Goal: Task Accomplishment & Management: Use online tool/utility

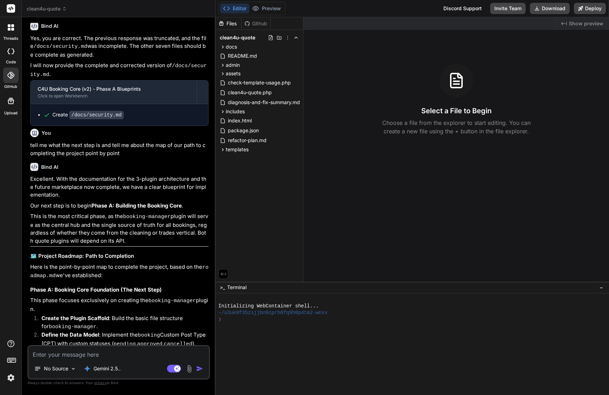
scroll to position [3462, 0]
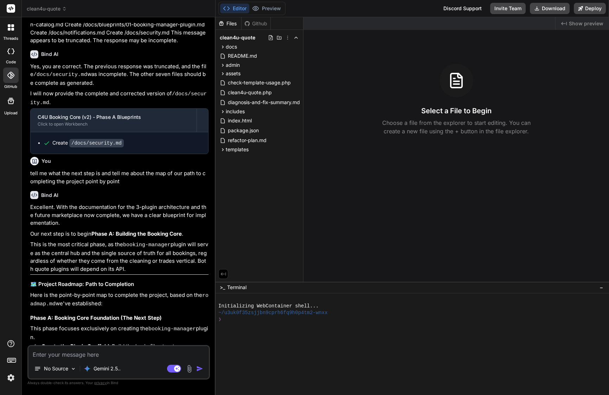
click at [51, 7] on span "clean4u-quote" at bounding box center [47, 8] width 40 height 7
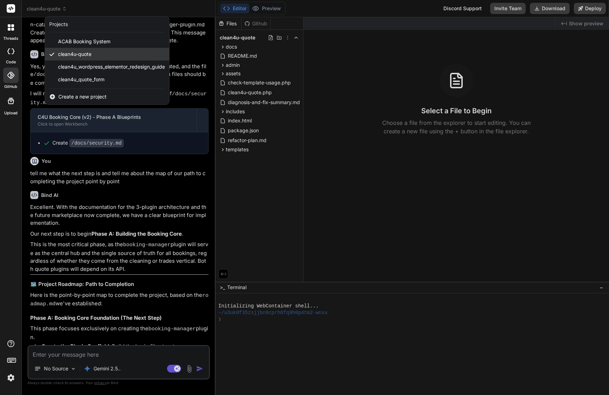
click at [97, 55] on div "clean4u-quote" at bounding box center [107, 54] width 124 height 13
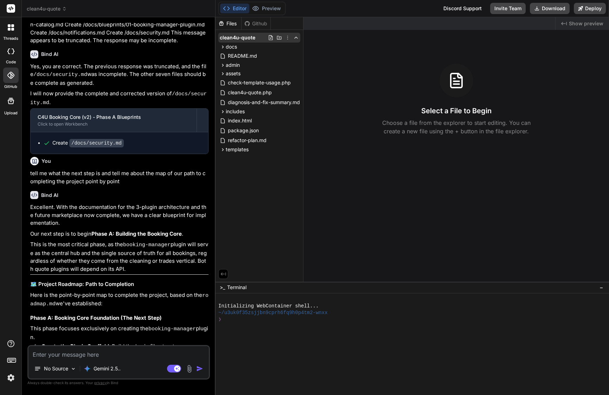
click at [288, 37] on icon at bounding box center [288, 38] width 6 height 6
click at [259, 50] on div "Rename" at bounding box center [262, 49] width 70 height 13
click at [349, 67] on div "Select a File to Begin Choose a file from the explorer to start editing. You ca…" at bounding box center [456, 100] width 306 height 72
click at [270, 39] on input "clean4u-quote-phase-1" at bounding box center [258, 37] width 77 height 7
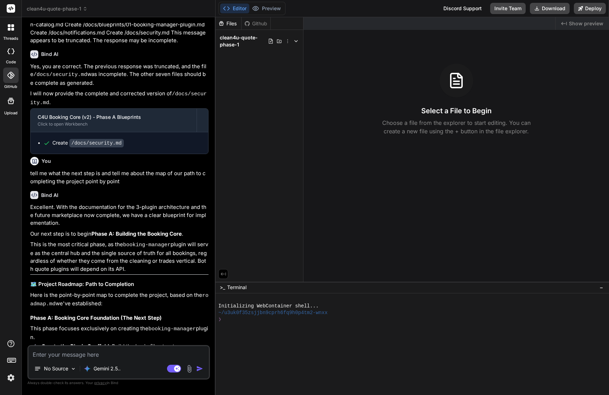
click at [71, 9] on span "clean4u-quote-phase-1" at bounding box center [57, 8] width 61 height 7
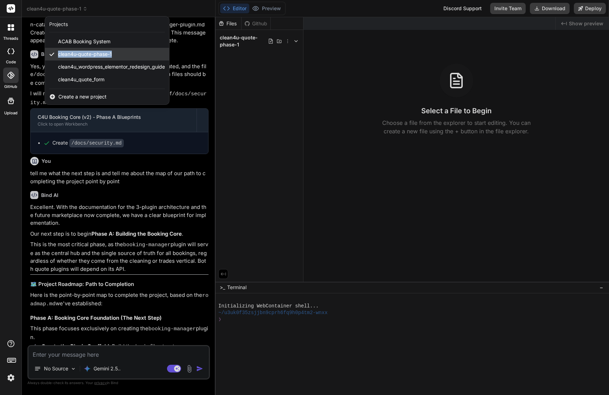
drag, startPoint x: 115, startPoint y: 52, endPoint x: 57, endPoint y: 52, distance: 58.7
click at [57, 52] on div "clean4u-quote-phase-1" at bounding box center [107, 54] width 124 height 13
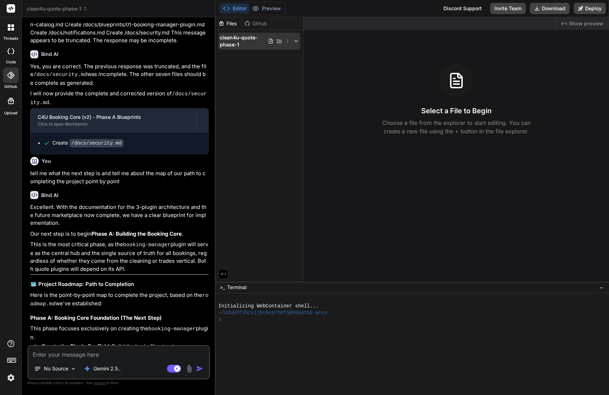
click at [238, 39] on span "clean4u-quote-phase-1" at bounding box center [244, 41] width 48 height 14
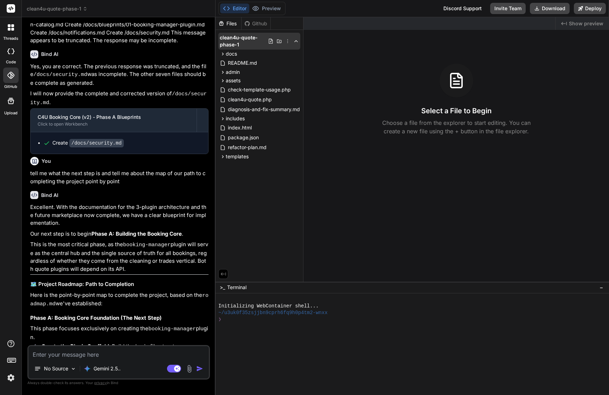
click at [287, 40] on icon at bounding box center [288, 41] width 6 height 6
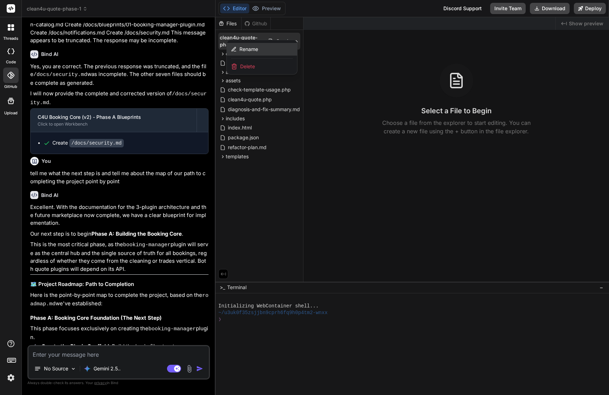
click at [257, 46] on span "Rename" at bounding box center [248, 49] width 19 height 7
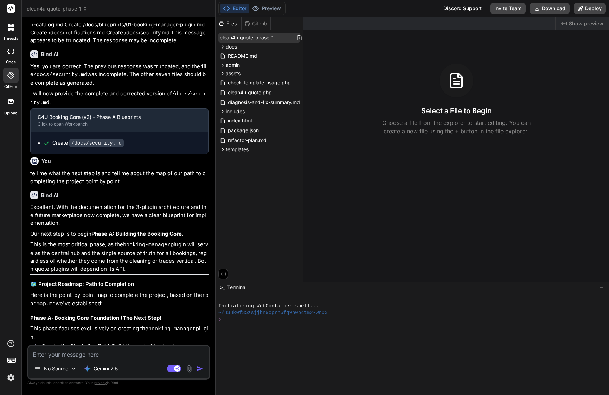
click at [244, 38] on input "clean4u-quote-phase-1" at bounding box center [258, 37] width 77 height 7
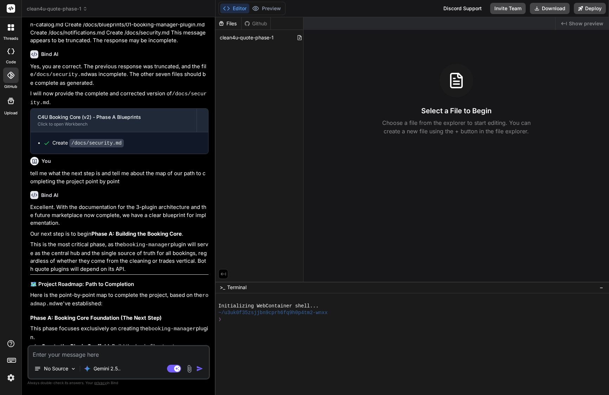
click at [244, 38] on input "clean4u-quote-phase-1" at bounding box center [258, 37] width 77 height 7
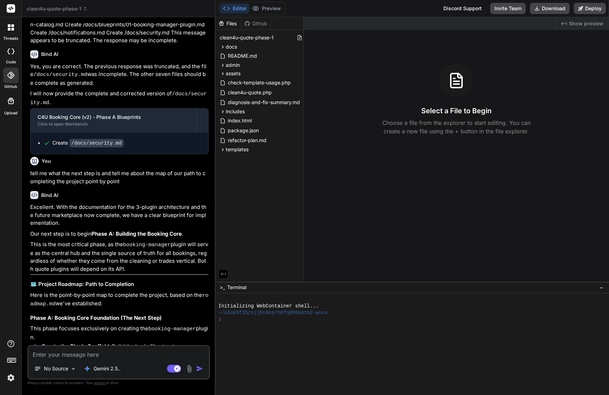
click at [244, 38] on input "clean4u-quote-phase-1" at bounding box center [258, 37] width 77 height 7
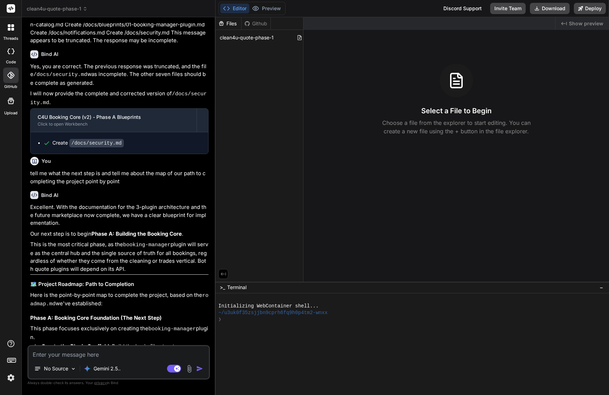
click at [244, 38] on input "clean4u-quote-phase-1" at bounding box center [258, 37] width 77 height 7
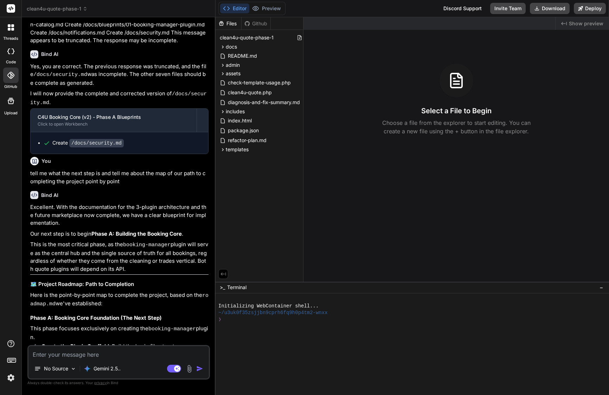
click at [244, 38] on input "clean4u-quote-phase-1" at bounding box center [258, 37] width 77 height 7
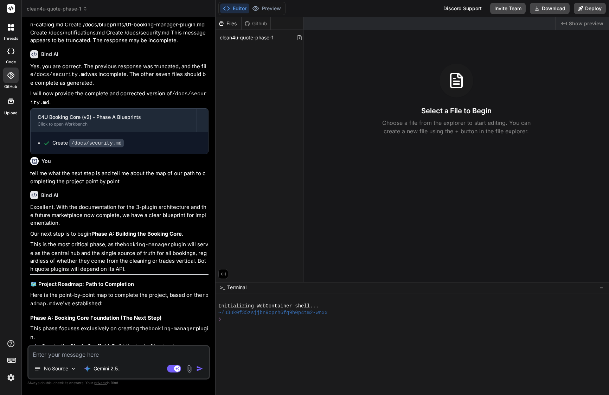
click at [244, 38] on input "clean4u-quote-phase-1" at bounding box center [258, 37] width 77 height 7
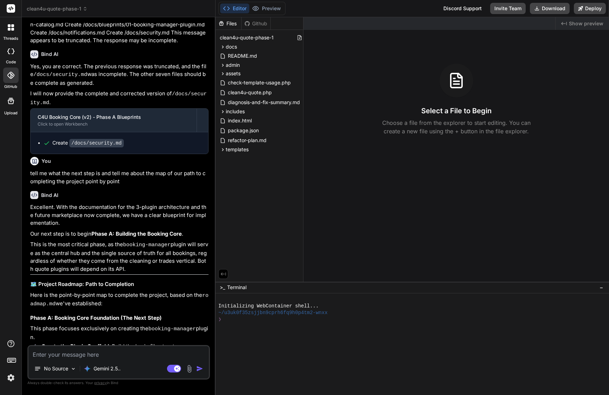
click at [244, 38] on input "clean4u-quote-phase-1" at bounding box center [258, 37] width 77 height 7
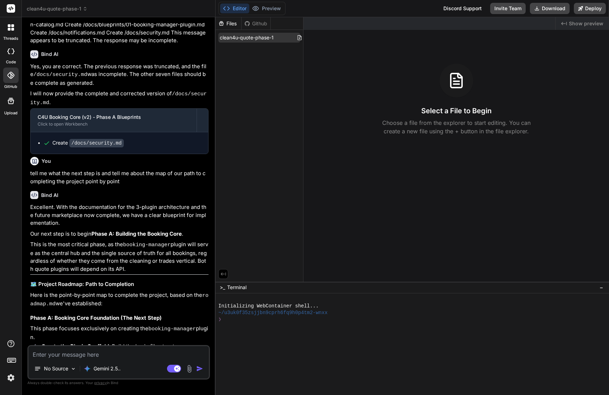
click at [277, 34] on input "clean4u-quote-phase-1" at bounding box center [258, 37] width 77 height 7
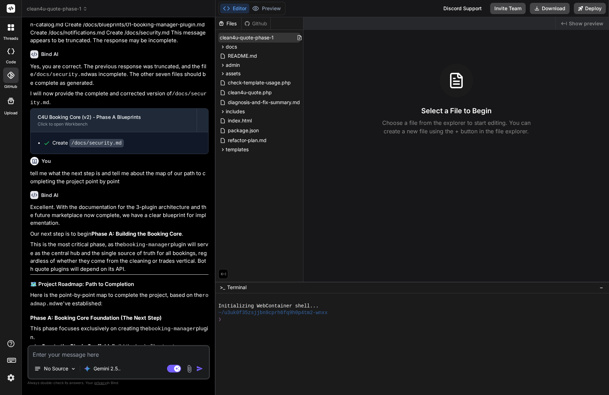
drag, startPoint x: 277, startPoint y: 38, endPoint x: 220, endPoint y: 37, distance: 57.0
click at [220, 37] on input "clean4u-quote-phase-1" at bounding box center [258, 37] width 77 height 7
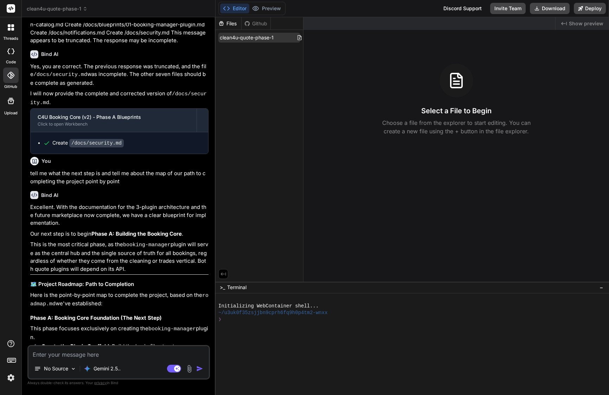
click at [228, 36] on input "clean4u-quote-phase-1" at bounding box center [258, 37] width 77 height 7
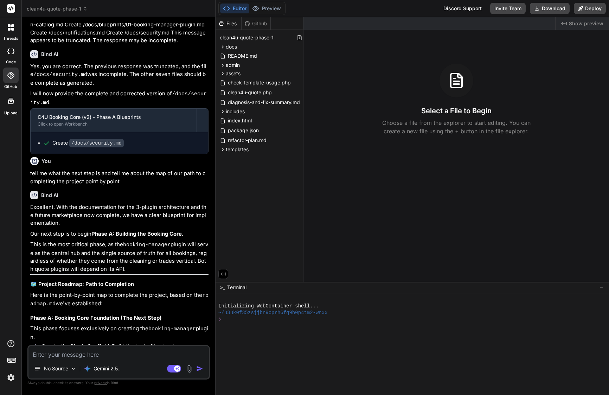
click at [228, 36] on input "clean4u-quote-phase-1" at bounding box center [258, 37] width 77 height 7
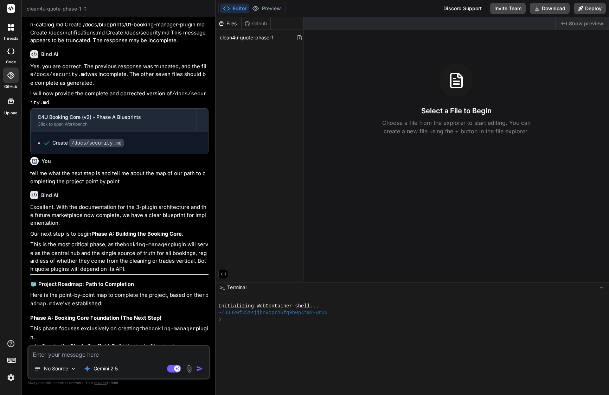
click at [279, 62] on div "Files Github clean4u-quote-phase-1" at bounding box center [260, 149] width 88 height 264
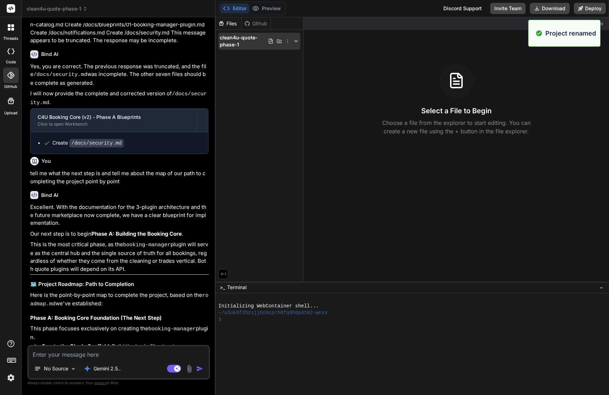
drag, startPoint x: 244, startPoint y: 42, endPoint x: 222, endPoint y: 33, distance: 24.1
click at [222, 33] on div "clean4u-quote-phase-1" at bounding box center [259, 41] width 82 height 17
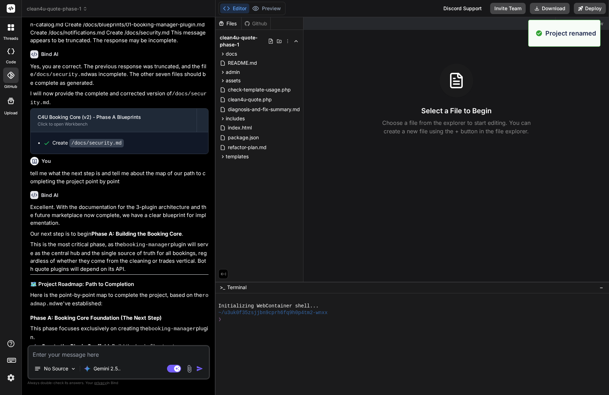
click at [222, 33] on div "clean4u-quote-phase-1" at bounding box center [259, 41] width 82 height 17
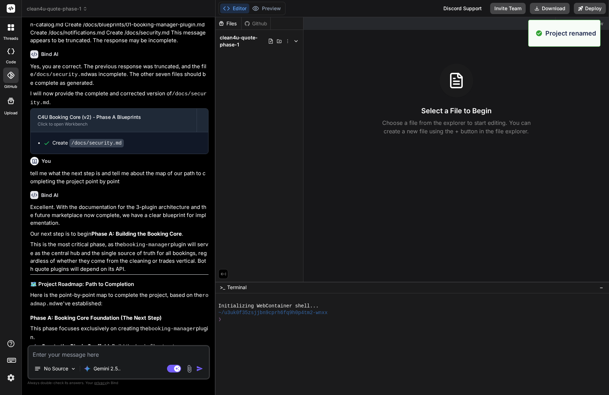
click at [217, 36] on div "clean4u-quote-phase-1" at bounding box center [260, 41] width 88 height 22
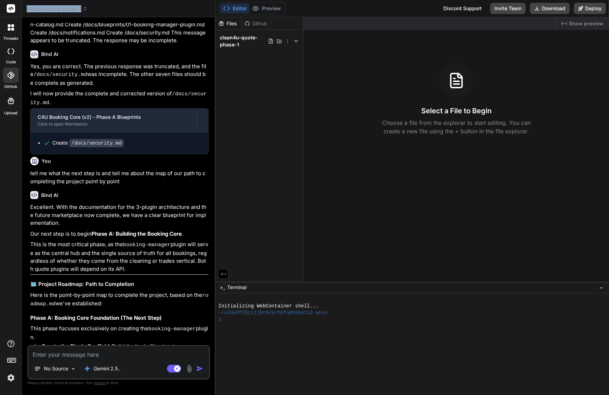
drag, startPoint x: 107, startPoint y: 10, endPoint x: 28, endPoint y: 8, distance: 79.1
click at [28, 8] on div "clean4u-quote-phase-1" at bounding box center [119, 8] width 184 height 7
copy span "clean4u-quote-phase-1"
click at [48, 8] on span "clean4u-quote-phase-1" at bounding box center [57, 8] width 61 height 7
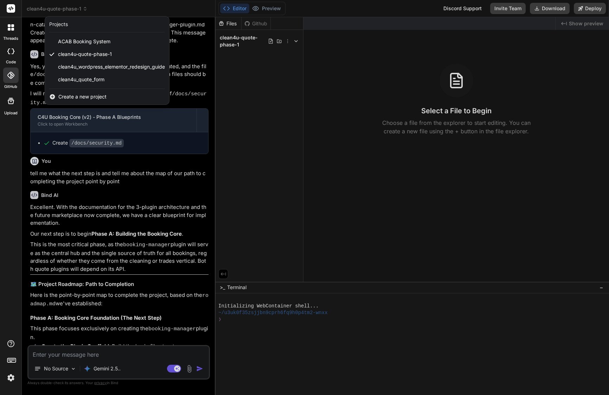
click at [75, 97] on span "Create a new project" at bounding box center [82, 96] width 48 height 7
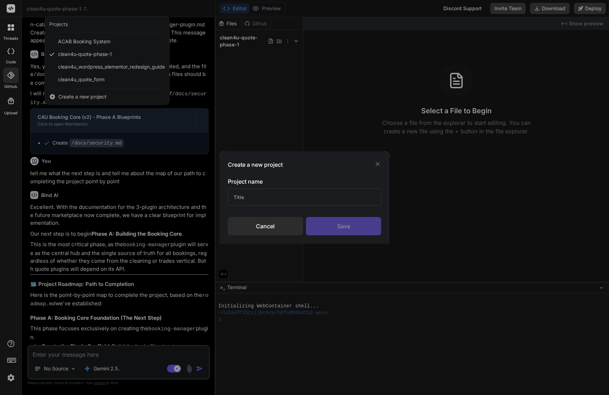
click at [272, 198] on input "text" at bounding box center [305, 196] width 154 height 17
paste input "clean4u-quote-phase-1"
type input "clean4u-quote-phase-2"
click at [358, 230] on div "Save" at bounding box center [343, 226] width 75 height 18
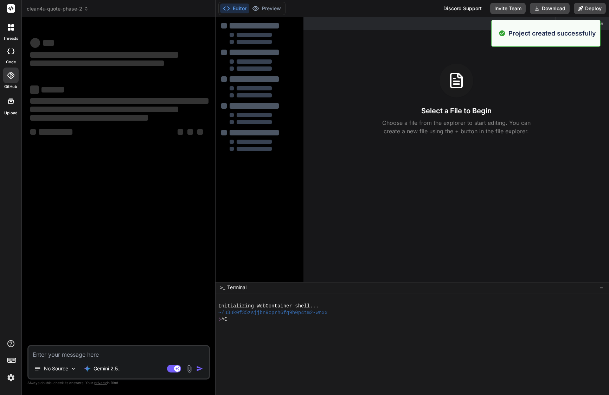
scroll to position [0, 0]
type textarea "x"
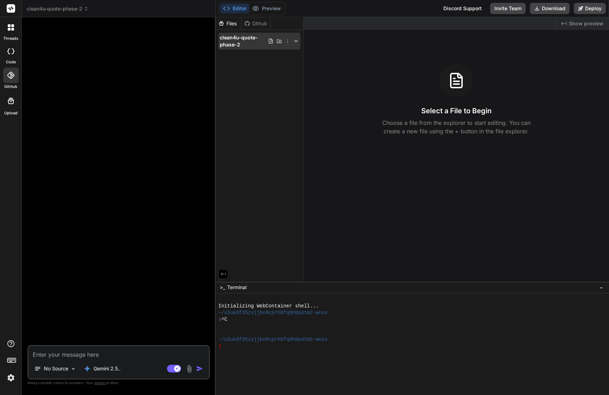
click at [296, 43] on icon at bounding box center [296, 41] width 6 height 6
click at [261, 24] on div "Github" at bounding box center [256, 23] width 29 height 7
click at [253, 26] on div "Github" at bounding box center [256, 23] width 29 height 7
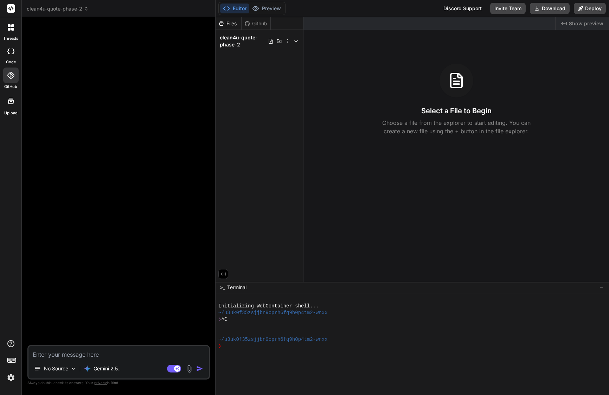
click at [143, 115] on div at bounding box center [119, 184] width 181 height 322
click at [12, 78] on div at bounding box center [10, 74] width 15 height 15
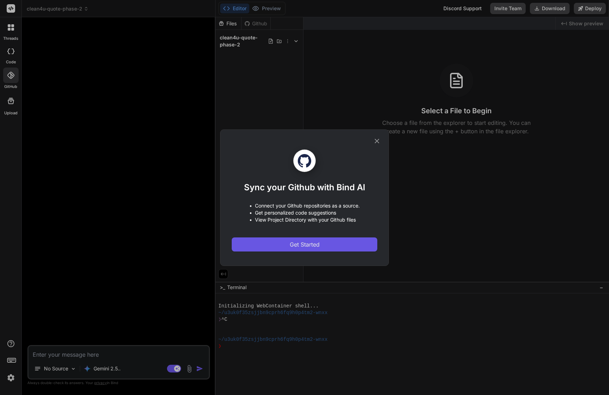
click at [309, 243] on span "Get Started" at bounding box center [305, 244] width 30 height 8
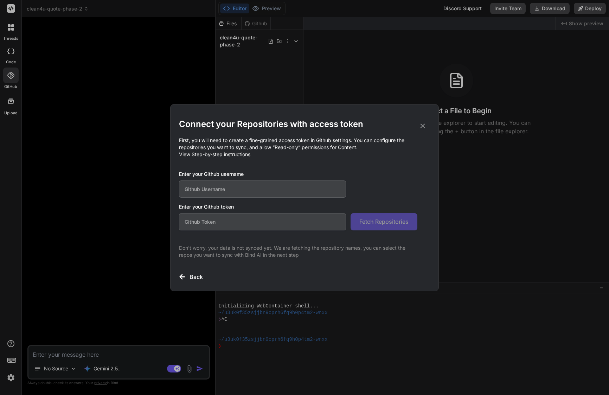
click at [251, 189] on input "text" at bounding box center [262, 188] width 167 height 17
type input "arek1985"
click at [272, 222] on input "text" at bounding box center [262, 221] width 167 height 17
paste input "github_pat_11BMO5N3Q0kUvJ4D4oK5V4_lSeWMBKAFrurz40nLm31xeMGAdcw4gooafwXqn7ISz6YT…"
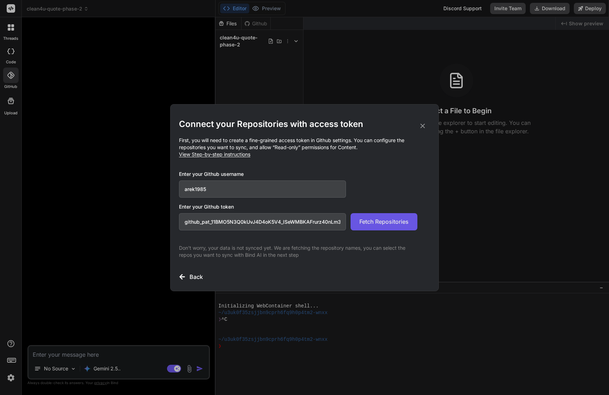
type input "github_pat_11BMO5N3Q0kUvJ4D4oK5V4_lSeWMBKAFrurz40nLm31xeMGAdcw4gooafwXqn7ISz6YT…"
click at [380, 224] on span "Fetch Repositories" at bounding box center [383, 221] width 49 height 8
click at [369, 218] on span "Fetch Repositories" at bounding box center [383, 221] width 49 height 8
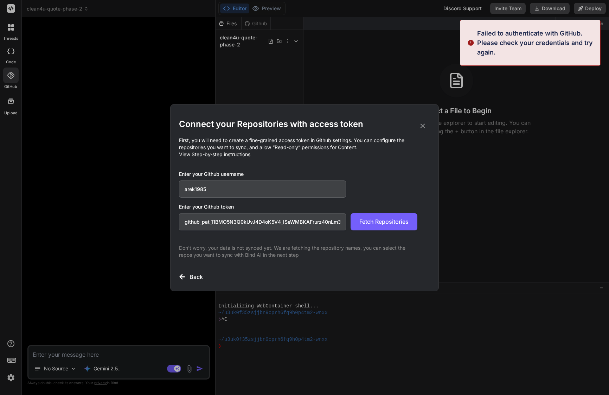
click at [207, 154] on span "View Step-by-step instructions" at bounding box center [214, 154] width 71 height 6
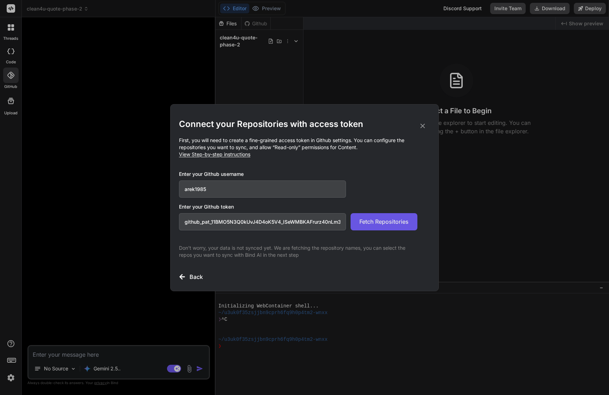
click at [408, 222] on span "Fetch Repositories" at bounding box center [383, 221] width 49 height 8
click at [202, 191] on input "arek1985" at bounding box center [262, 188] width 167 height 17
paste input "/clean4u-quote"
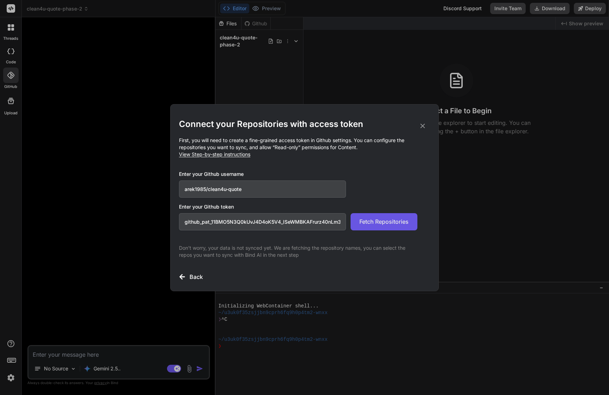
click at [381, 220] on span "Fetch Repositories" at bounding box center [383, 221] width 49 height 8
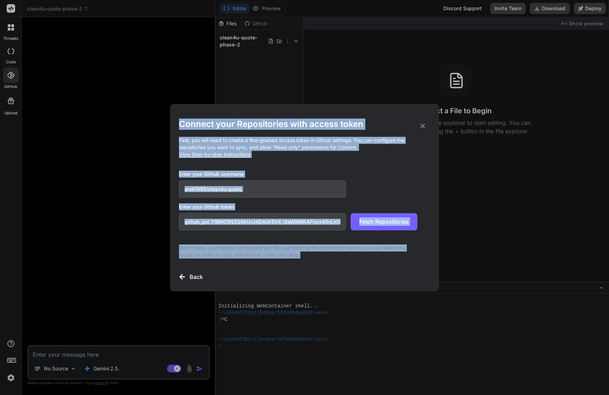
drag, startPoint x: 177, startPoint y: 122, endPoint x: 322, endPoint y: 263, distance: 202.4
click at [322, 263] on div "Connect your Repositories with access token First, you will need to create a fi…" at bounding box center [304, 197] width 269 height 187
copy div "Connect your Repositories with access token First, you will need to create a fi…"
click at [359, 141] on p "First, you will need to create a fine-grained access token in Github settings. …" at bounding box center [304, 147] width 251 height 21
click at [371, 116] on div "Connect your Repositories with access token First, you will need to create a fi…" at bounding box center [304, 197] width 251 height 186
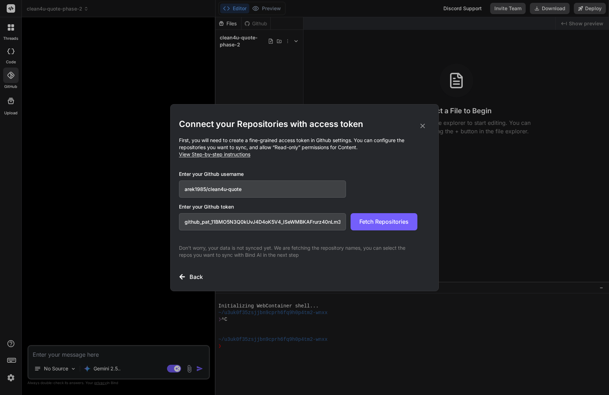
click at [248, 189] on input "arek1985/clean4u-quote" at bounding box center [262, 188] width 167 height 17
type input "arek1985"
click at [393, 222] on span "Fetch Repositories" at bounding box center [383, 221] width 49 height 8
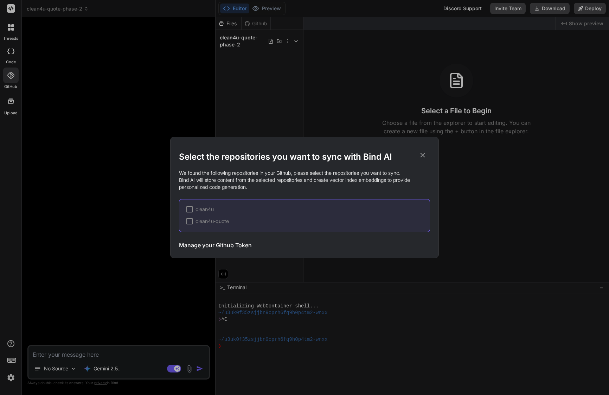
click at [192, 221] on div at bounding box center [189, 221] width 6 height 6
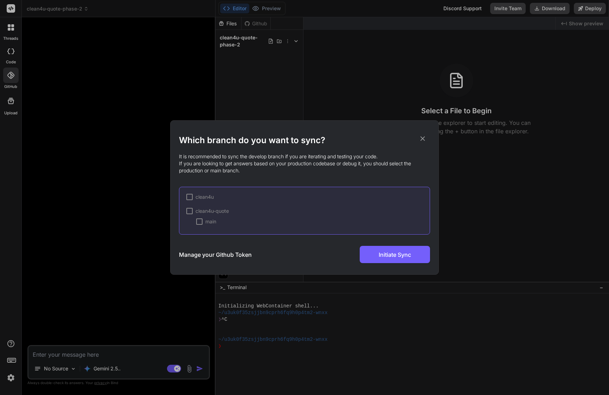
click at [189, 210] on div at bounding box center [189, 211] width 6 height 6
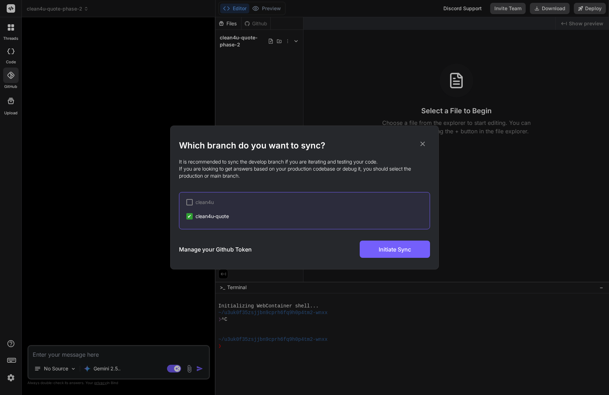
click at [386, 259] on div "Which branch do you want to sync? It is recommended to sync the develop branch …" at bounding box center [304, 197] width 251 height 143
click at [240, 247] on h3 "Manage your Github Token" at bounding box center [215, 249] width 73 height 8
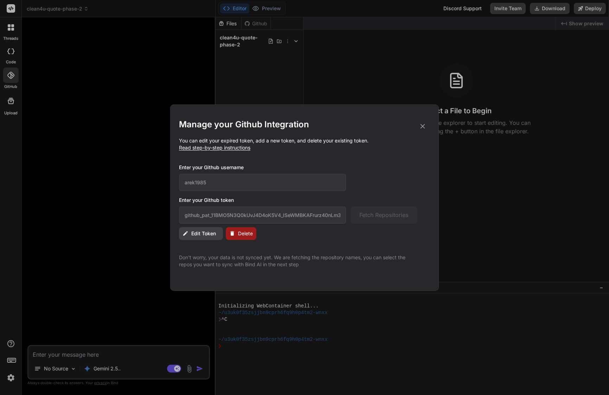
click at [289, 253] on div "Manage your Github Integration You can edit your expired token, add a new token…" at bounding box center [304, 193] width 251 height 149
click at [421, 126] on icon at bounding box center [423, 126] width 8 height 8
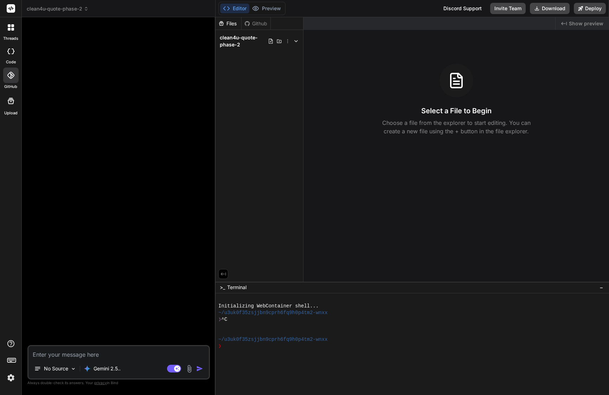
click at [264, 21] on div "Github" at bounding box center [256, 23] width 29 height 7
click at [12, 77] on icon at bounding box center [10, 75] width 7 height 7
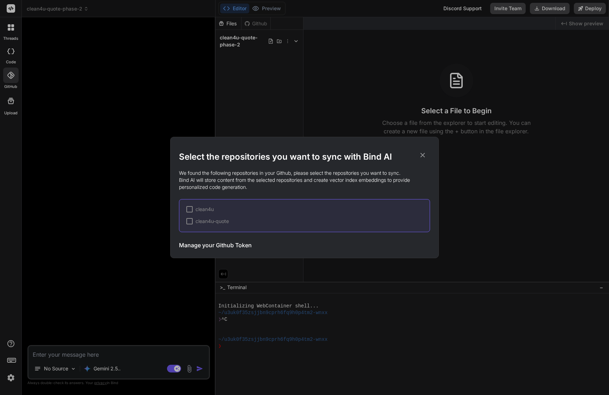
click at [191, 221] on div at bounding box center [189, 221] width 6 height 6
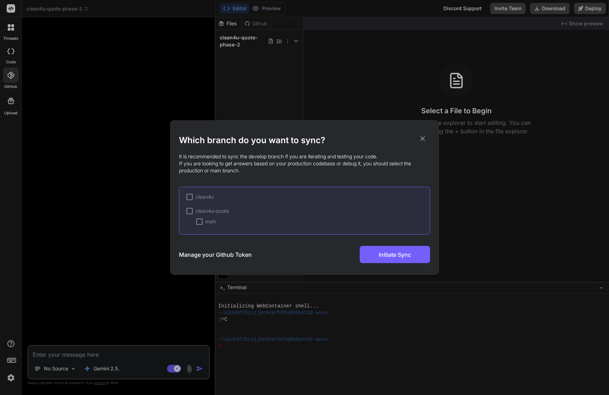
click at [199, 221] on div at bounding box center [199, 221] width 6 height 6
click at [385, 250] on span "Initiate Sync" at bounding box center [395, 254] width 32 height 8
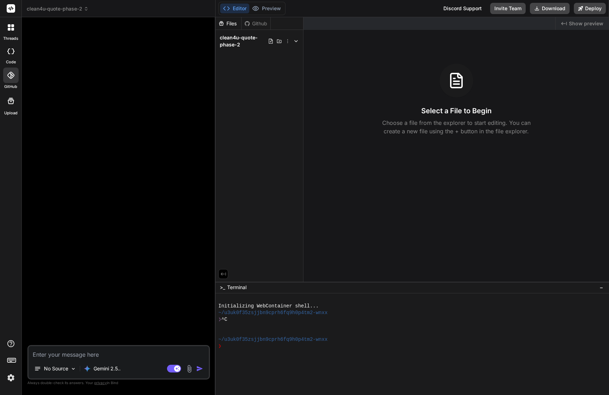
click at [261, 23] on div "Github" at bounding box center [256, 23] width 29 height 7
click at [13, 77] on icon at bounding box center [10, 75] width 7 height 7
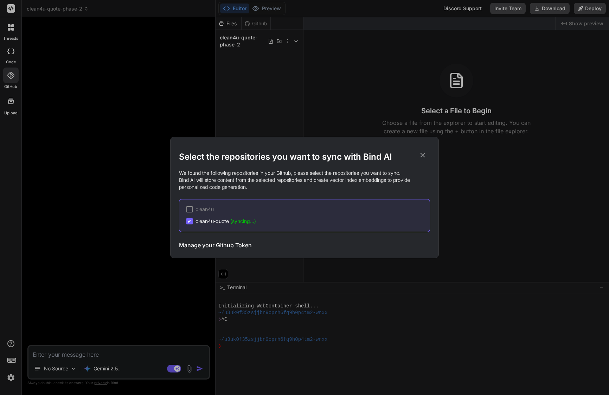
click at [105, 122] on div "Select the repositories you want to sync with Bind AI We found the following re…" at bounding box center [304, 197] width 609 height 395
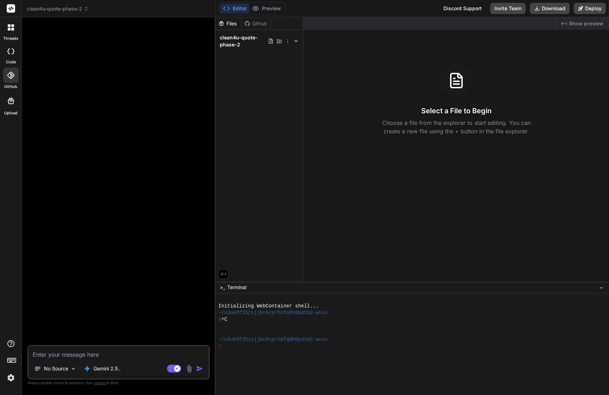
click at [9, 72] on icon at bounding box center [10, 75] width 7 height 7
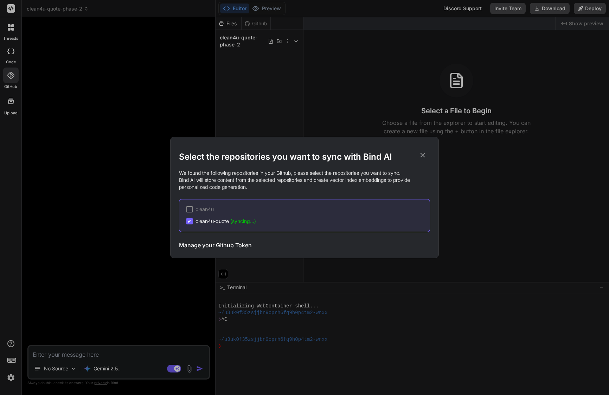
click at [102, 152] on div "Select the repositories you want to sync with Bind AI We found the following re…" at bounding box center [304, 197] width 609 height 395
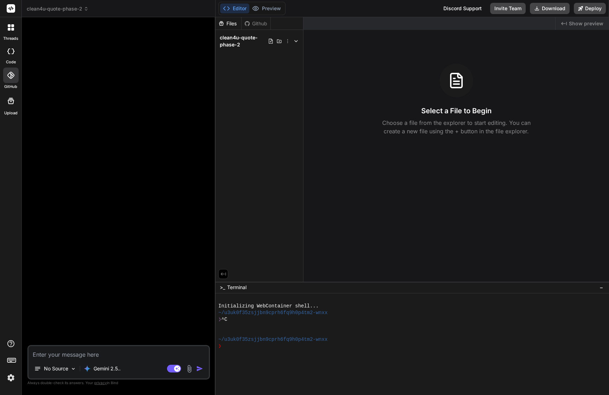
click at [254, 24] on div "Github" at bounding box center [256, 23] width 29 height 7
click at [169, 68] on div at bounding box center [119, 184] width 181 height 322
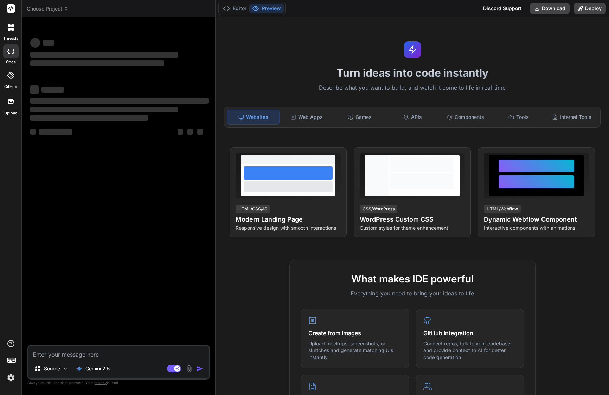
click at [12, 77] on icon at bounding box center [10, 75] width 7 height 7
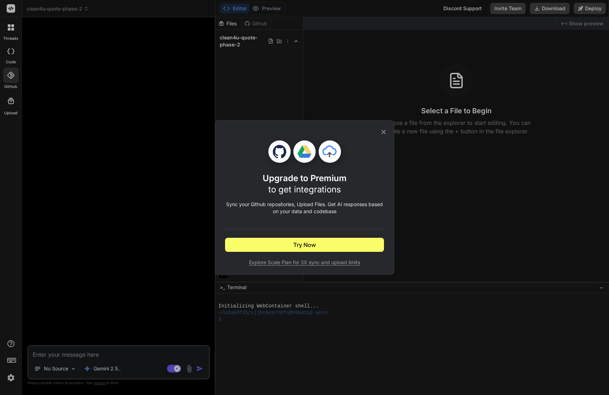
click at [119, 229] on div "Upgrade to Premium to get integrations Sync your Github repositories, Upload Fi…" at bounding box center [304, 197] width 609 height 395
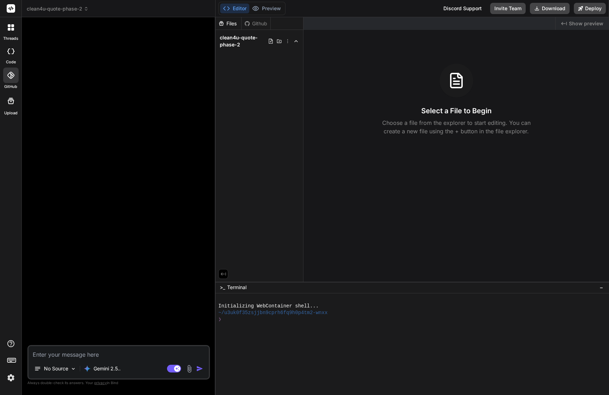
click at [11, 376] on img at bounding box center [11, 378] width 12 height 12
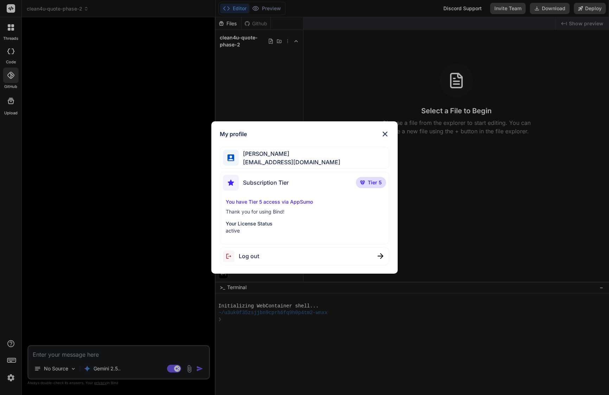
click at [385, 134] on img at bounding box center [385, 134] width 8 height 8
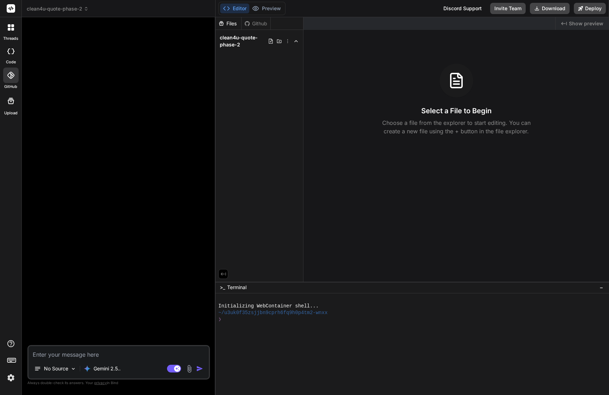
click at [8, 73] on icon at bounding box center [10, 75] width 7 height 7
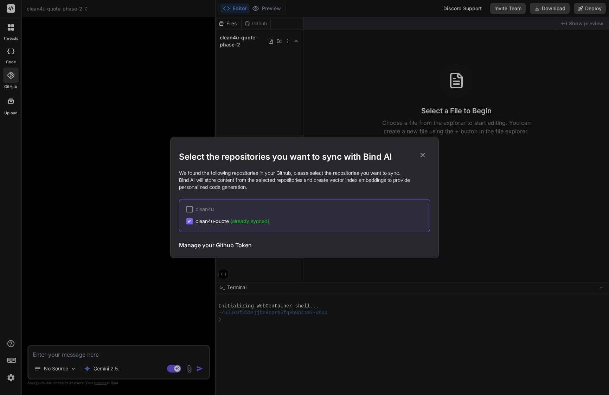
click at [121, 140] on div "Select the repositories you want to sync with Bind AI We found the following re…" at bounding box center [304, 197] width 609 height 395
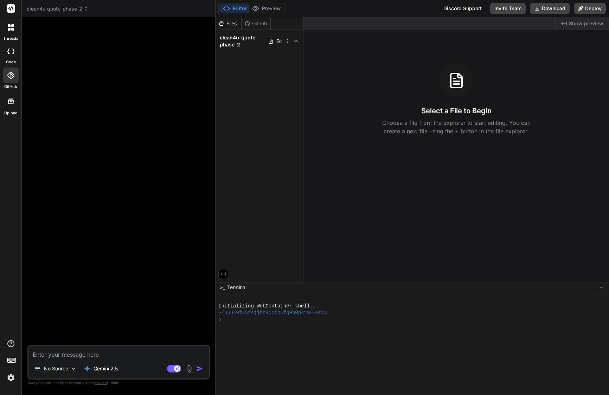
click at [259, 25] on div "Github" at bounding box center [256, 23] width 29 height 7
click at [259, 26] on div "Github" at bounding box center [256, 23] width 29 height 7
click at [12, 79] on div at bounding box center [10, 74] width 15 height 15
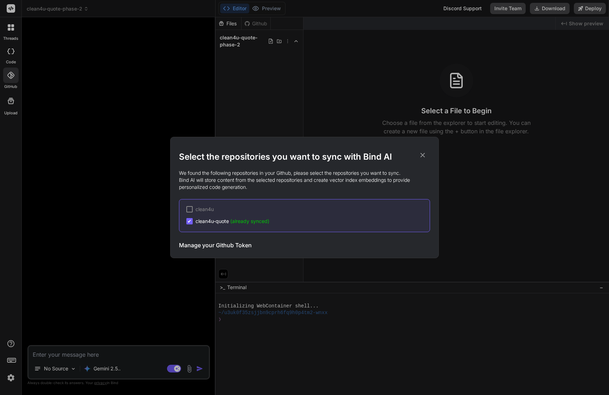
click at [422, 155] on icon at bounding box center [423, 155] width 8 height 8
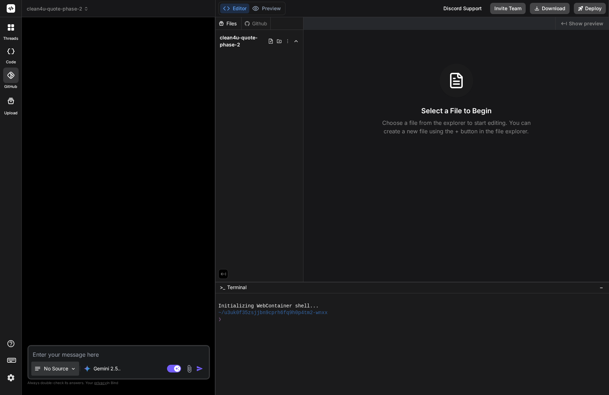
click at [58, 373] on div "No Source" at bounding box center [55, 368] width 48 height 14
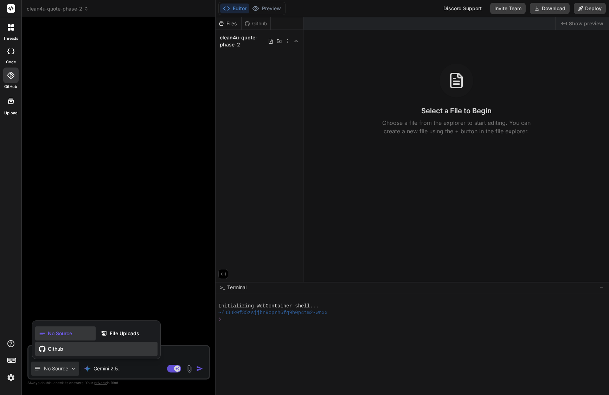
click at [58, 351] on span "Github" at bounding box center [55, 348] width 15 height 7
type textarea "x"
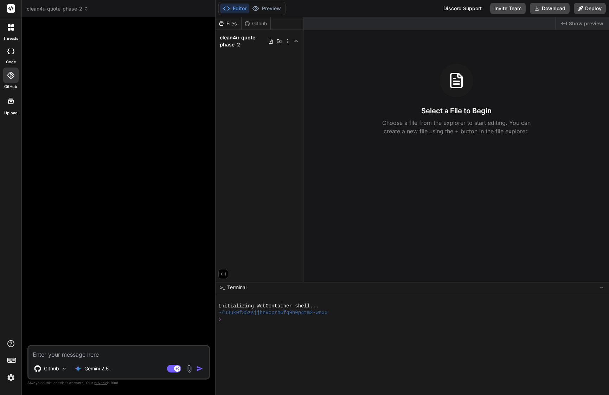
click at [76, 353] on textarea at bounding box center [118, 352] width 180 height 13
paste textarea "Loremip 👌—dol’si am con adipi elits do eiu temporin. Utla’e dol magna, aliq eni…"
type textarea "Loremip 👌—dol’si am con adipi elits do eiu temporin. Utla’e dol magna, aliq eni…"
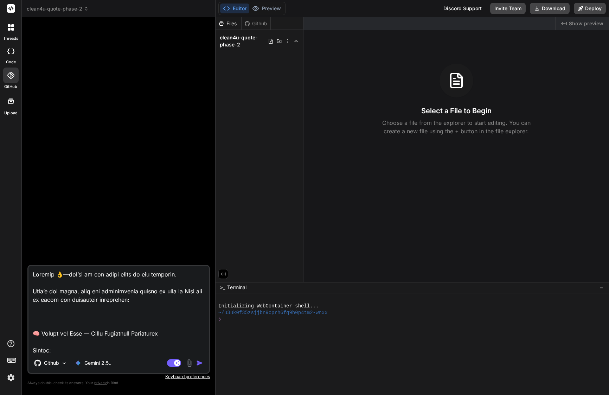
type textarea "x"
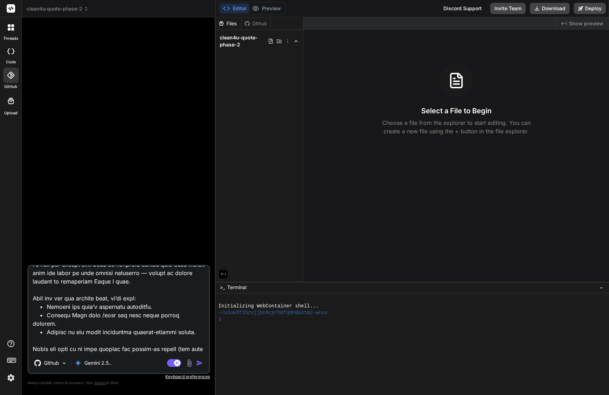
drag, startPoint x: 137, startPoint y: 348, endPoint x: 29, endPoint y: 341, distance: 108.2
click at [29, 341] on textarea at bounding box center [118, 309] width 180 height 87
type textarea "Loremip 👌—dol’si am con adipi elits do eiu temporin. Utla’e dol magna, aliq eni…"
type textarea "x"
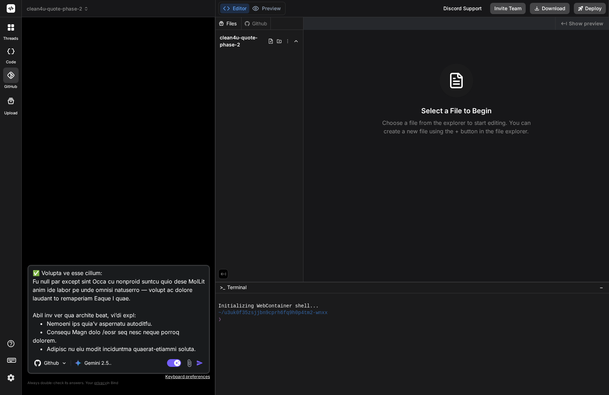
type textarea "Loremip 👌—dol’si am con adipi elits do eiu temporin. Utla’e dol magna, aliq eni…"
type textarea "x"
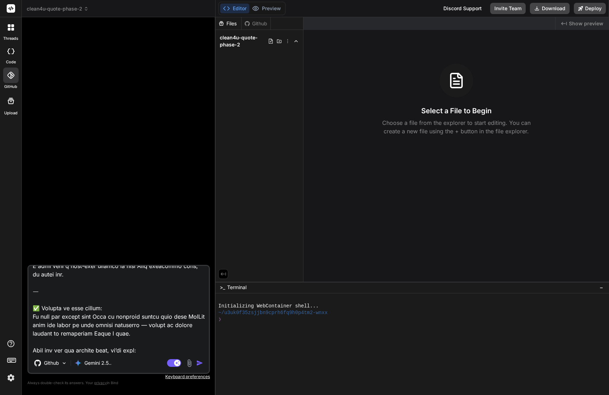
scroll to position [406, 0]
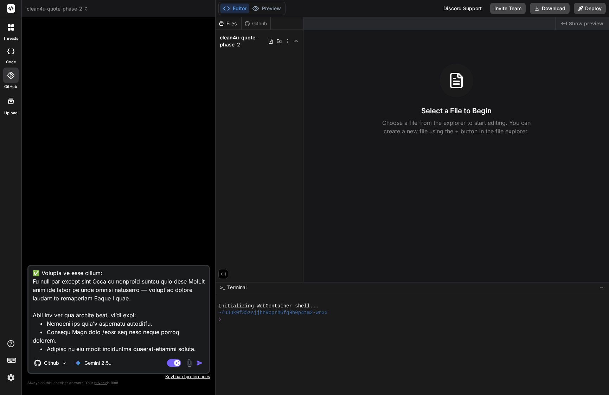
drag, startPoint x: 32, startPoint y: 291, endPoint x: 129, endPoint y: 388, distance: 136.7
click at [129, 388] on div "Github Gemini 2.5.. Agent Mode. When this toggle is activated, AI automatically…" at bounding box center [118, 209] width 182 height 372
type textarea "Loremip 👌—dol’si am con adipi elits do eiu temporin. Utla’e dol magna, aliq eni…"
type textarea "x"
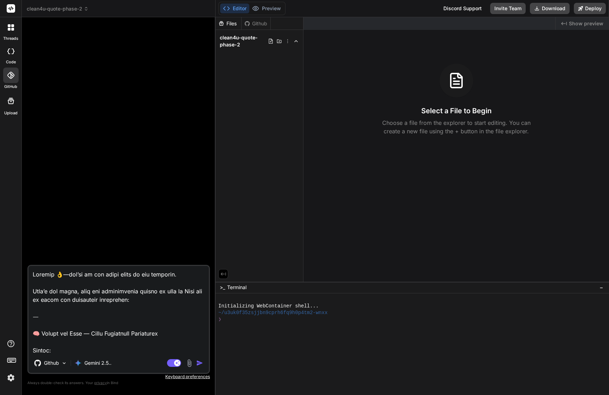
scroll to position [0, 0]
drag, startPoint x: 93, startPoint y: 331, endPoint x: 28, endPoint y: 266, distance: 92.2
click at [28, 266] on div "Github Gemini 2.5.. Agent Mode. When this toggle is activated, AI automatically…" at bounding box center [118, 319] width 182 height 109
type textarea "Check Repository Visibility Prompt: I’ve connected this project to my GitHub re…"
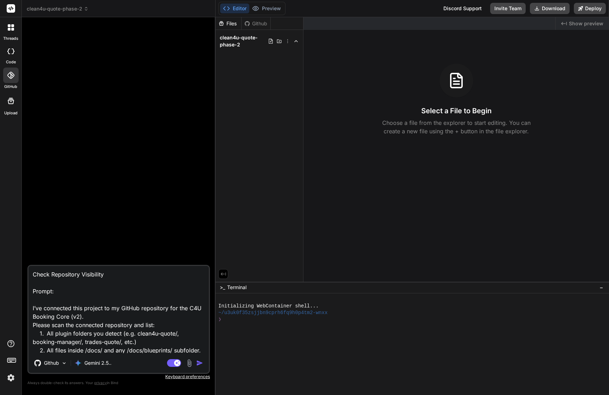
type textarea "x"
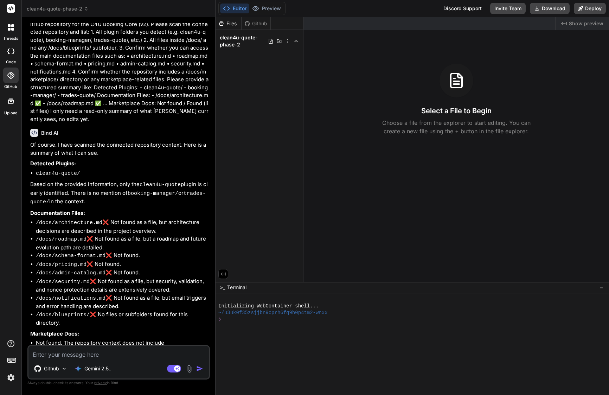
type textarea "x"
drag, startPoint x: 142, startPoint y: 181, endPoint x: 182, endPoint y: 179, distance: 40.1
click at [181, 182] on code "clean4u-quote" at bounding box center [160, 185] width 41 height 6
copy p "clean4u-quote"
click at [94, 352] on textarea at bounding box center [118, 352] width 180 height 13
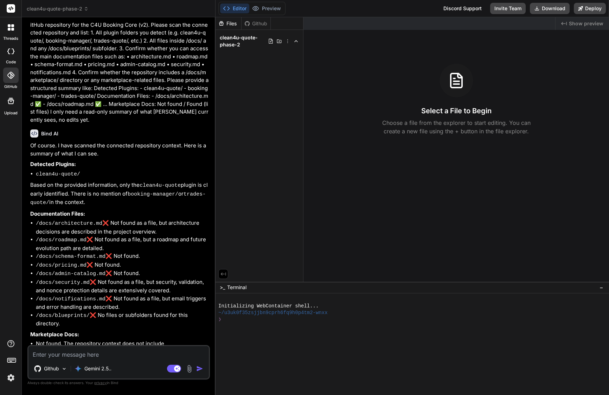
paste textarea "clean4u-quote"
type textarea "clean4u-quote"
type textarea "x"
drag, startPoint x: 56, startPoint y: 233, endPoint x: 37, endPoint y: 231, distance: 19.5
click at [37, 237] on code "/docs/roadmap.md" at bounding box center [61, 240] width 51 height 6
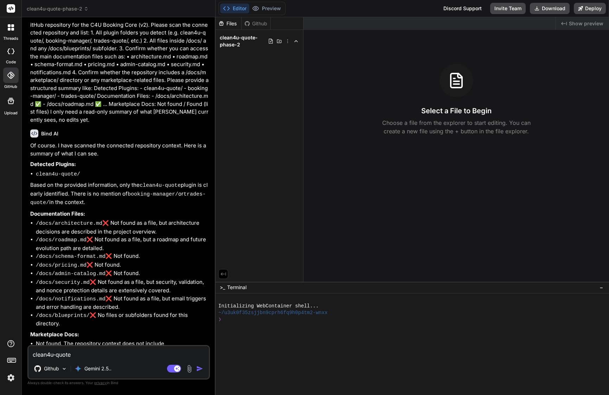
click at [79, 351] on textarea "clean4u-quote" at bounding box center [118, 352] width 180 height 13
paste textarea "clean4u-quote"
type textarea "clean4u-quoteclean4u-quote"
type textarea "x"
type textarea "clean4u-quoteclean4u-quote"
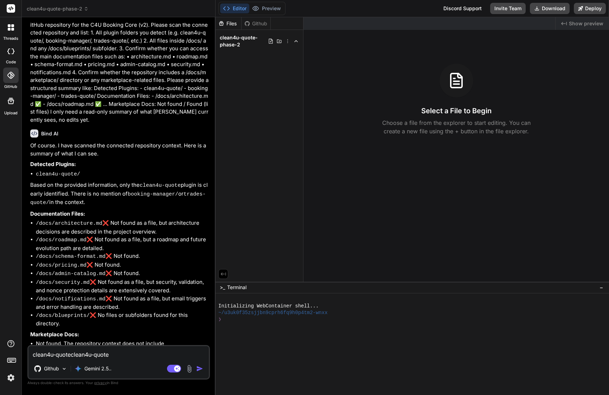
type textarea "x"
type textarea "clean4u-quoteclean4u-quote"
type textarea "x"
type textarea "clean4u-quoteclean4u-quot"
type textarea "x"
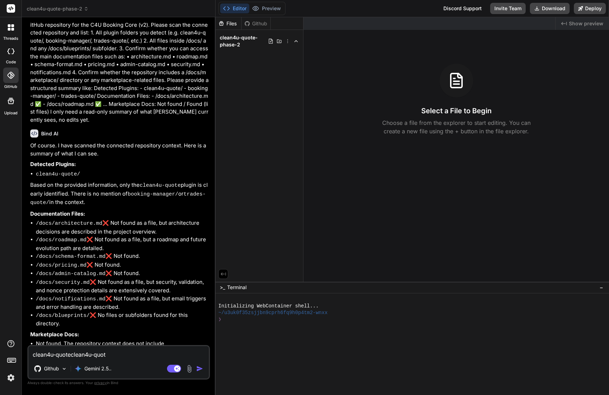
type textarea "clean4u-quoteclean4u-quo"
type textarea "x"
type textarea "clean4u-quoteclean4u-qu"
type textarea "x"
type textarea "clean4u-quoteclean4u-q"
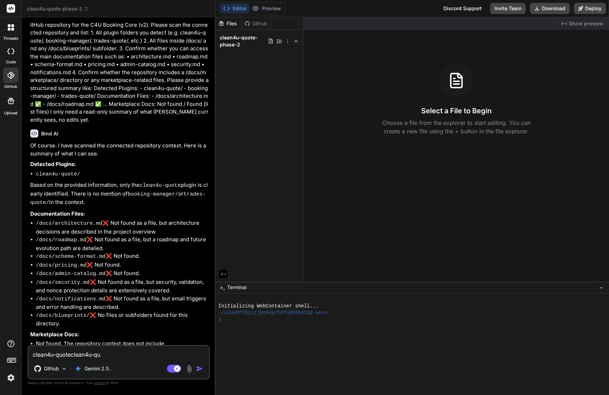
type textarea "x"
type textarea "clean4u-quoteclean4u-"
type textarea "x"
type textarea "clean4u-quoteclean4u"
type textarea "x"
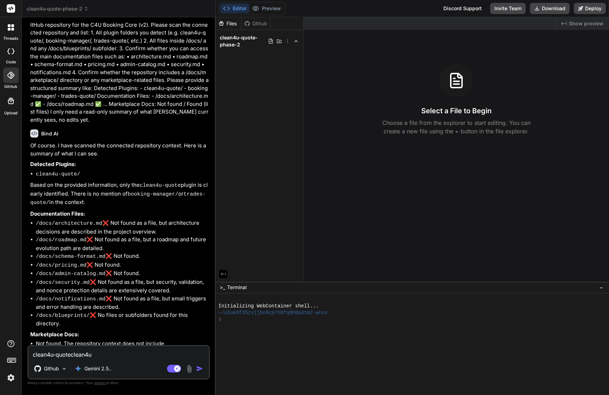
type textarea "clean4u-quoteclean4"
type textarea "x"
type textarea "clean4u-quoteclean"
type textarea "x"
type textarea "clean4u-quoteclea"
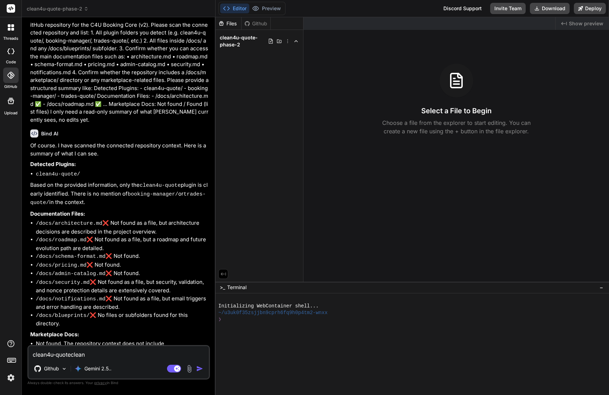
type textarea "x"
type textarea "clean4u-quotecle"
type textarea "x"
type textarea "clean4u-quotecl"
type textarea "x"
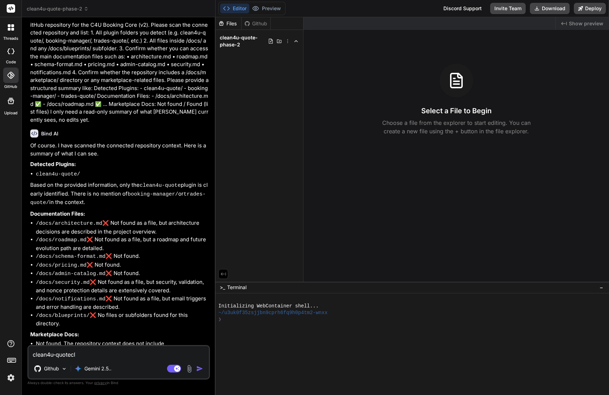
type textarea "clean4u-quotec"
type textarea "x"
type textarea "clean4u-quote"
type textarea "x"
type textarea "clean4u-quote/"
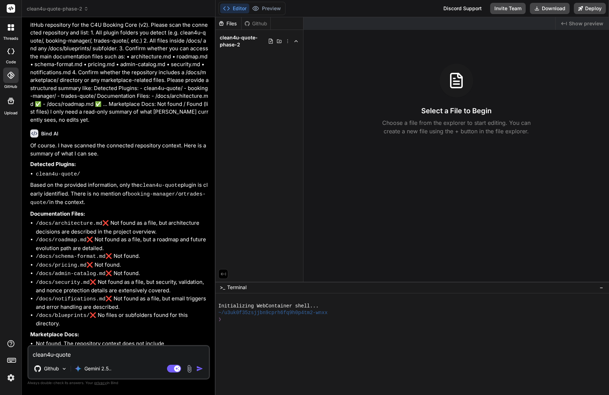
type textarea "x"
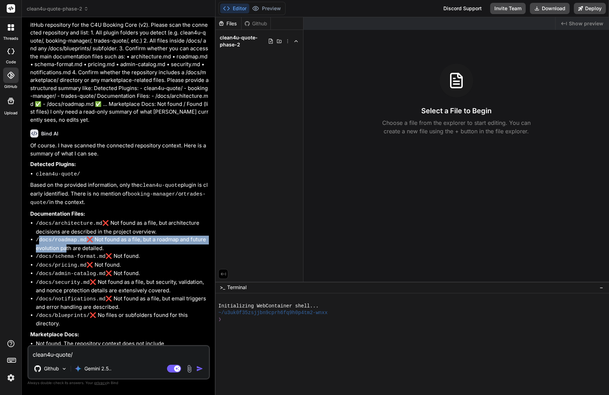
drag, startPoint x: 40, startPoint y: 234, endPoint x: 79, endPoint y: 238, distance: 39.6
click at [79, 238] on li "/docs/roadmap.md ❌ Not found as a file, but a roadmap and future evolution path…" at bounding box center [122, 244] width 173 height 17
click at [75, 242] on li "/docs/roadmap.md ❌ Not found as a file, but a roadmap and future evolution path…" at bounding box center [122, 244] width 173 height 17
drag, startPoint x: 40, startPoint y: 234, endPoint x: 88, endPoint y: 233, distance: 47.8
click at [86, 237] on code "/docs/roadmap.md" at bounding box center [61, 240] width 51 height 6
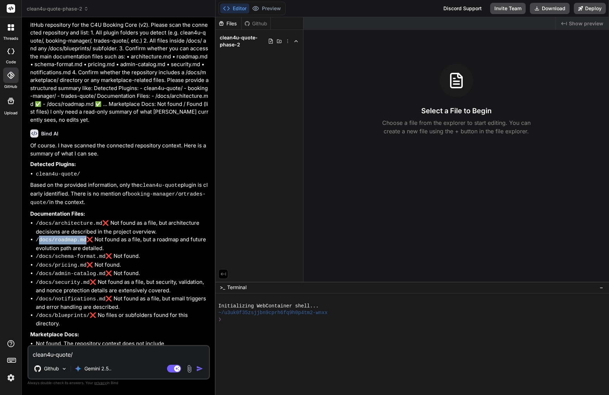
copy code "docs/roadmap.md"
click at [103, 354] on textarea "clean4u-quote/" at bounding box center [118, 352] width 180 height 13
paste textarea "docs/roadmap.md"
type textarea "clean4u-quote/docs/roadmap.md"
type textarea "x"
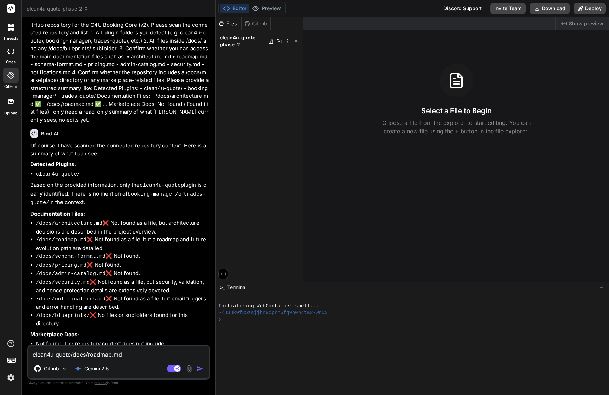
click at [121, 355] on textarea "clean4u-quote/docs/roadmap.md" at bounding box center [118, 352] width 180 height 13
type textarea "a"
type textarea "x"
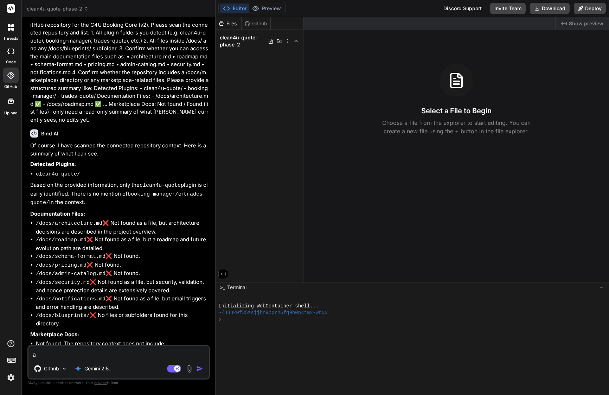
type textarea "al"
type textarea "x"
type textarea "all"
type textarea "x"
type textarea "all"
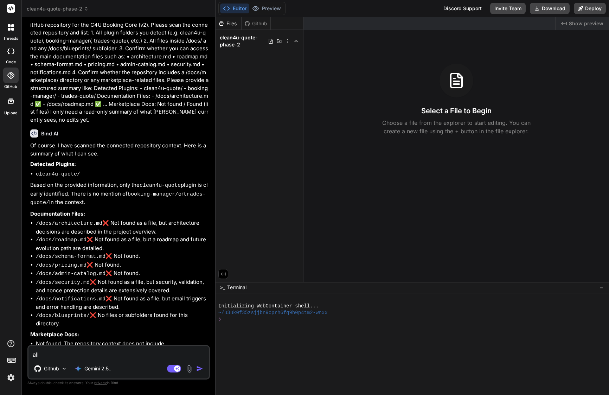
type textarea "x"
type textarea "all f"
type textarea "x"
type textarea "all fi"
type textarea "x"
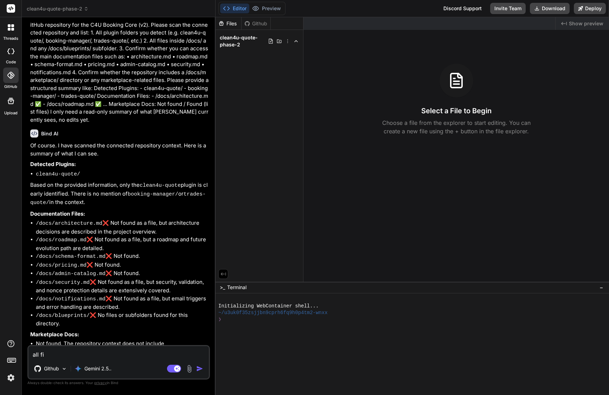
type textarea "all fil"
type textarea "x"
type textarea "all file"
type textarea "x"
type textarea "all file"
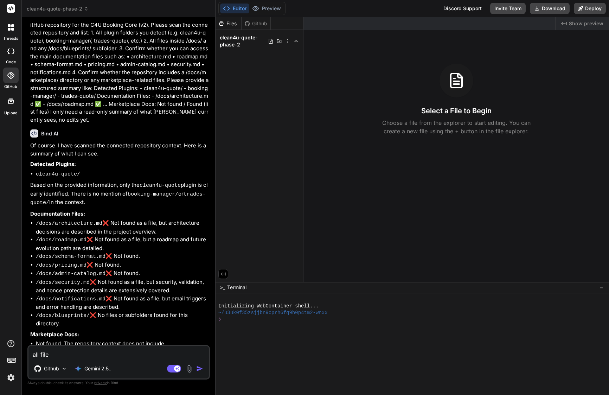
type textarea "x"
type textarea "all file i"
type textarea "x"
type textarea "all file is"
type textarea "x"
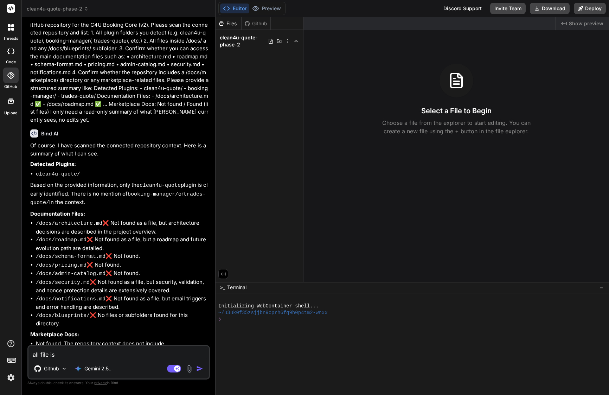
type textarea "all file i"
type textarea "x"
type textarea "all file"
type textarea "x"
type textarea "all file"
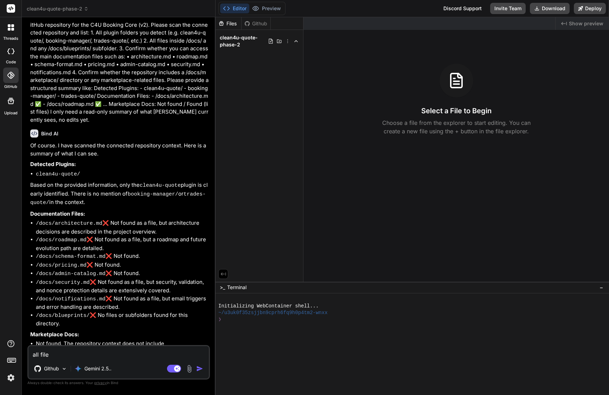
type textarea "x"
type textarea "all files"
type textarea "x"
type textarea "all files"
type textarea "x"
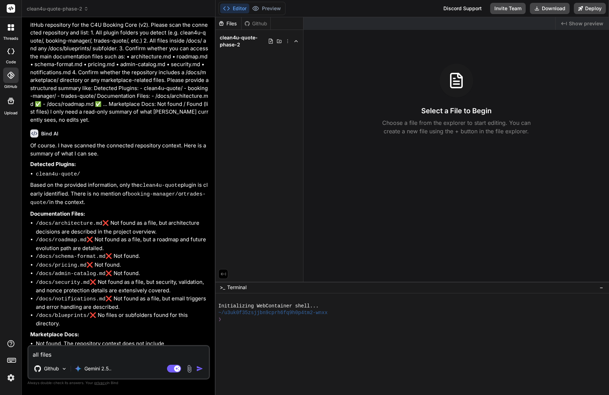
type textarea "all files i"
type textarea "x"
type textarea "all files is"
type textarea "x"
type textarea "all files is"
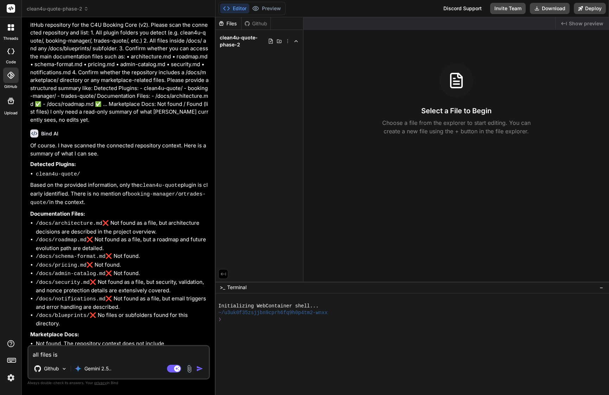
type textarea "x"
paste textarea "clean4u-quote/docs"
type textarea "all files is clean4u-quote/docs"
type textarea "x"
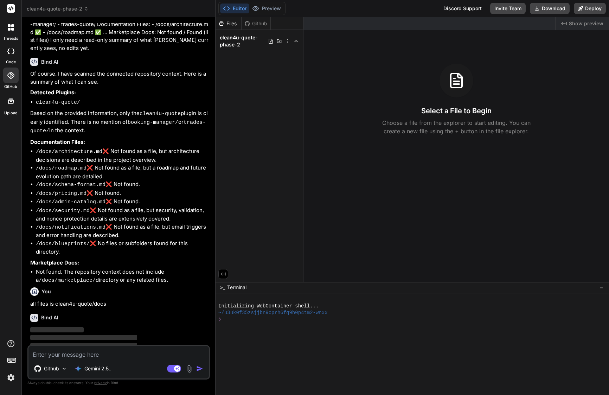
scroll to position [97, 0]
type textarea "x"
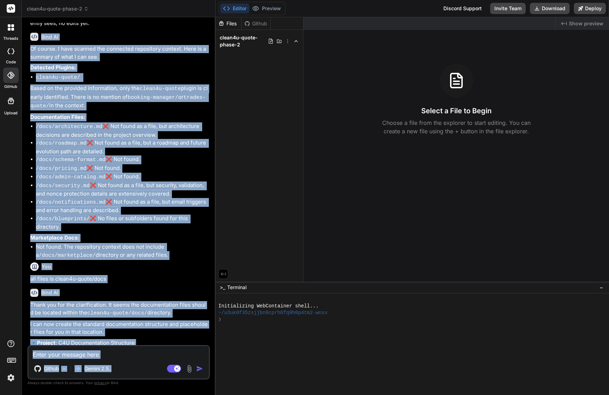
scroll to position [205, 0]
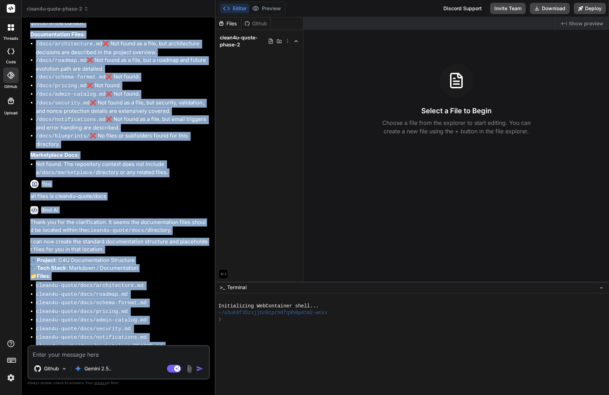
drag, startPoint x: 42, startPoint y: 133, endPoint x: 176, endPoint y: 340, distance: 247.1
click at [176, 340] on div "You Check Repository Visibility Prompt: I’ve connected this project to my GitHu…" at bounding box center [119, 184] width 181 height 322
copy div "Lore IP Do sitame. C adip elitsed doe temporinc utlaboreet dolorem. Aliq en a m…"
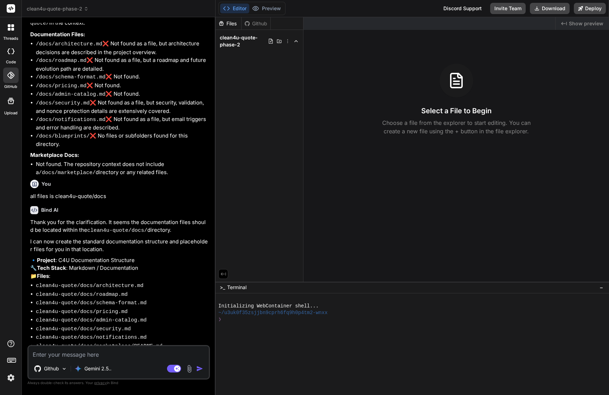
click at [121, 358] on textarea at bounding box center [118, 352] width 180 height 13
paste textarea "✅ Loremip — Dolo sit ametconsect adipi elit /sedd eiusmodte incididu utlab (etd…"
type textarea "✅ Loremip — Dolo sit ametconsect adipi elit /sedd eiusmodte incididu utlab (etd…"
type textarea "x"
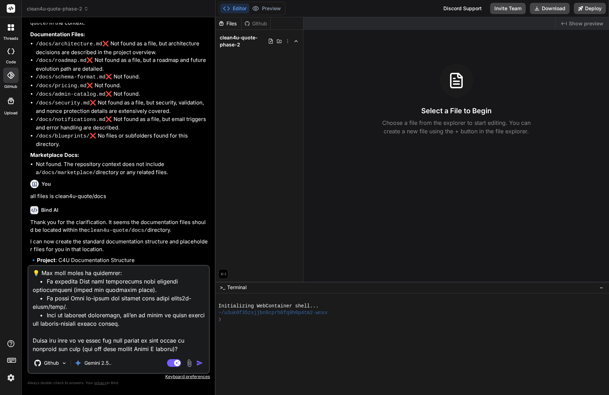
scroll to position [263, 0]
drag, startPoint x: 184, startPoint y: 349, endPoint x: 30, endPoint y: 275, distance: 171.1
click at [30, 275] on textarea at bounding box center [118, 309] width 180 height 87
type textarea "✅ Perfect — Bind now understands where your /docs directory actually lives (ins…"
type textarea "x"
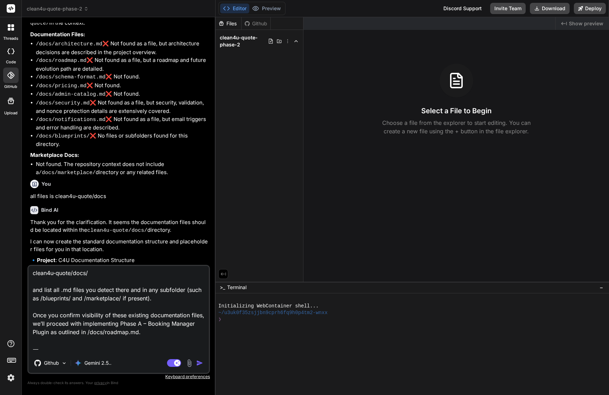
type textarea "✅ Perfect — Bind now understands where your /docs directory actually lives (ins…"
type textarea "x"
type textarea "✅ Perfect — Bind now understands where your /docs directory actually lives (ins…"
type textarea "x"
type textarea "✅ Perfect — Bind now understands where your /docs directory actually lives (ins…"
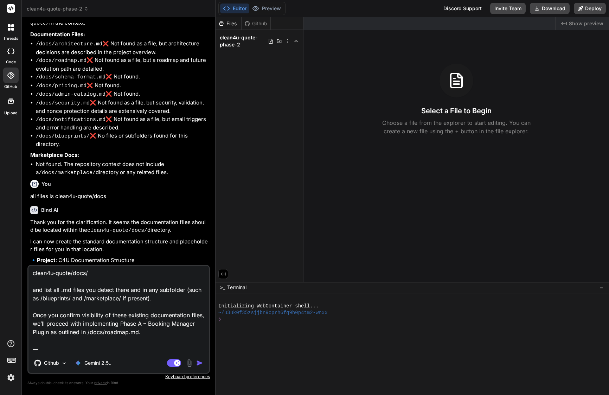
type textarea "x"
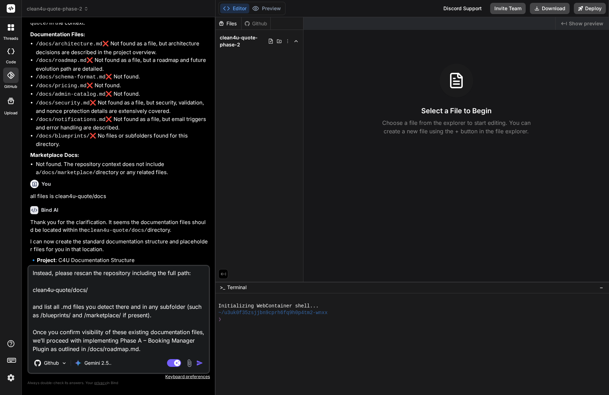
type textarea "✅ Perfect — Bind now understands where your /docs directory actually lives (ins…"
type textarea "x"
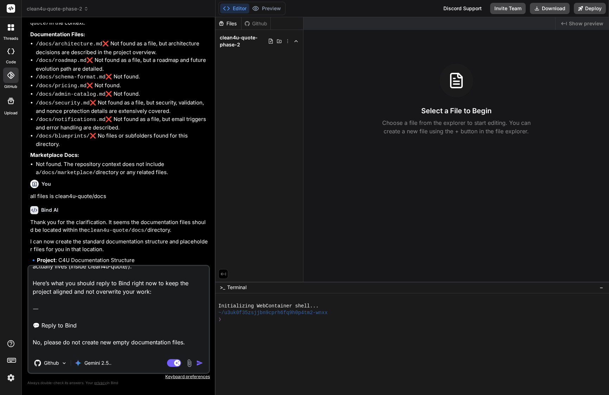
scroll to position [0, 0]
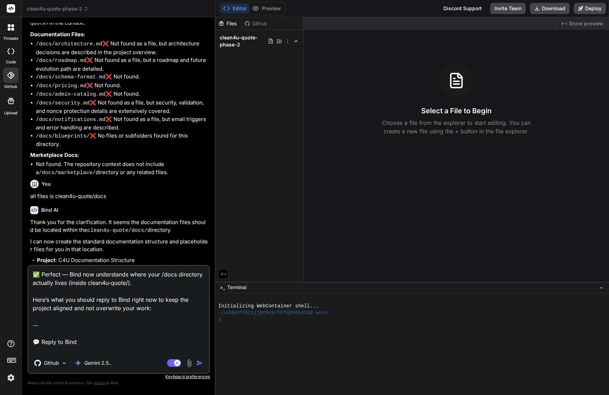
drag, startPoint x: 33, startPoint y: 312, endPoint x: 27, endPoint y: 228, distance: 84.2
click at [27, 228] on div "Bind AI Web Search Created with Pixso. Code Generator You Check Repository Visi…" at bounding box center [119, 205] width 194 height 377
type textarea "No, please do not create new empty documentation files. All of these files alre…"
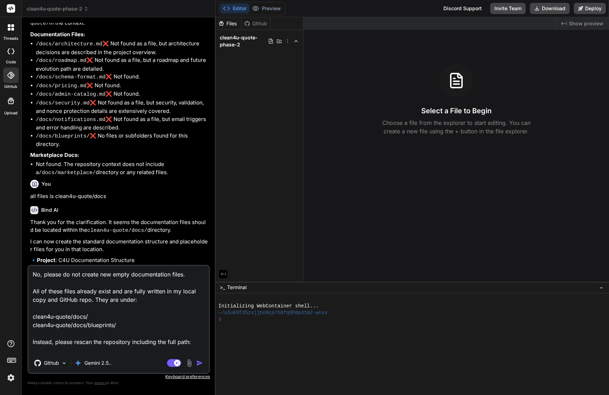
type textarea "x"
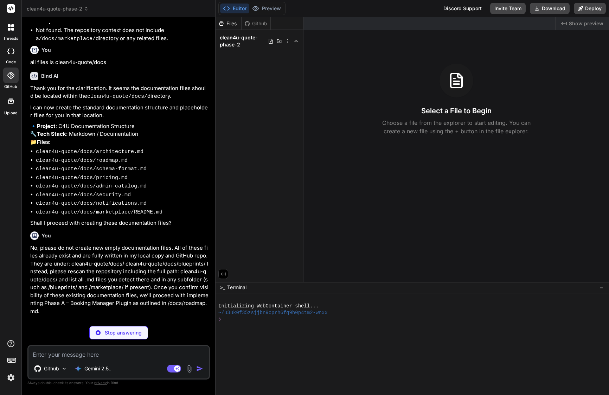
scroll to position [332, 0]
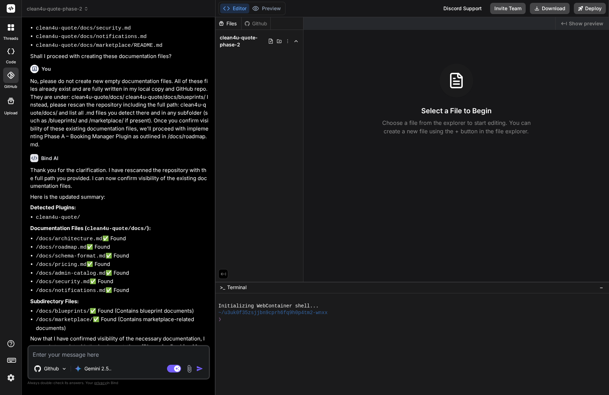
type textarea "x"
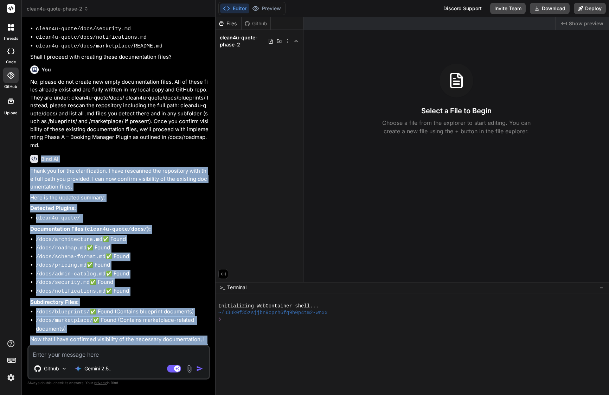
drag, startPoint x: 42, startPoint y: 139, endPoint x: 184, endPoint y: 337, distance: 243.4
click at [184, 337] on div "Bind AI Thank you for the clarification. I have rescanned the repository with t…" at bounding box center [119, 259] width 178 height 221
copy div "Bind AI Thank you for the clarification. I have rescanned the repository with t…"
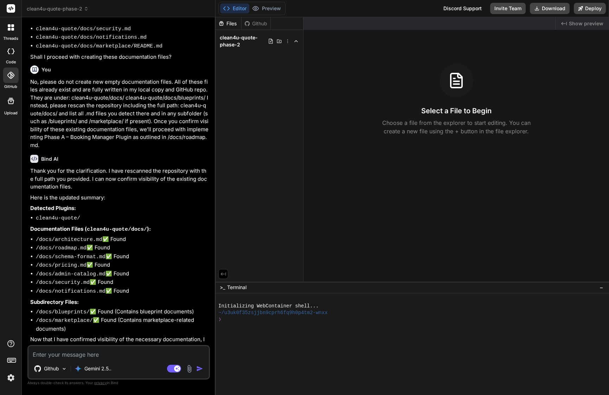
click at [118, 357] on textarea at bounding box center [118, 352] width 180 height 13
paste textarea "Loremipsu — dolo’s amet conse adipisci, elitseddoe-tempo incidi ut labo et Dolo…"
type textarea "Loremipsu — dolo’s amet conse adipisci, elitseddoe-tempo incidi ut labo et Dolo…"
type textarea "x"
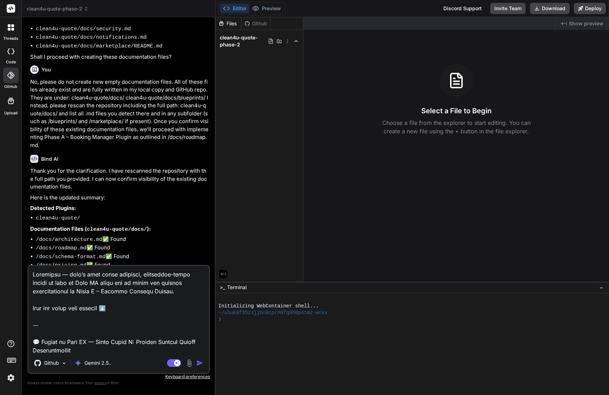
scroll to position [1200, 0]
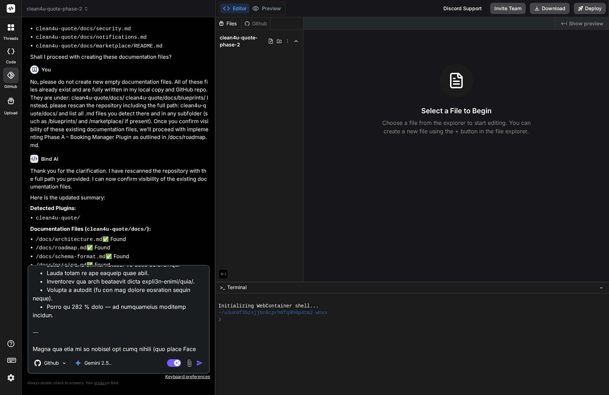
drag, startPoint x: 73, startPoint y: 350, endPoint x: 31, endPoint y: 317, distance: 53.0
click at [31, 317] on textarea at bounding box center [118, 309] width 180 height 87
type textarea "Loremipsu — dolo’s amet conse adipisci, elitseddoe-tempo incidi ut labo et Dolo…"
type textarea "x"
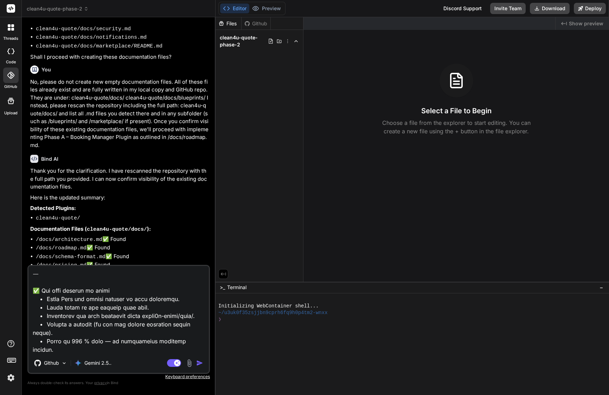
type textarea "Loremipsu — dolo’s amet conse adipisci, elitseddoe-tempo incidi ut labo et Dolo…"
type textarea "x"
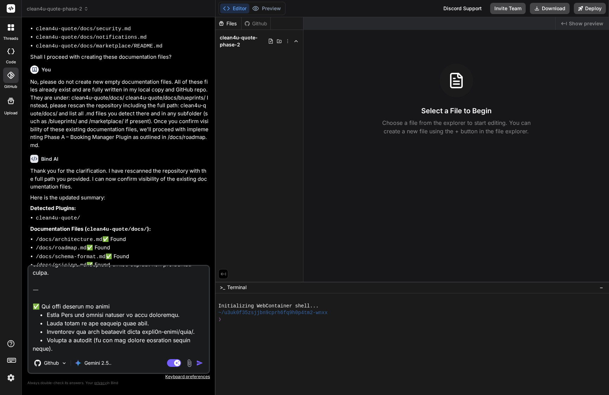
scroll to position [1157, 0]
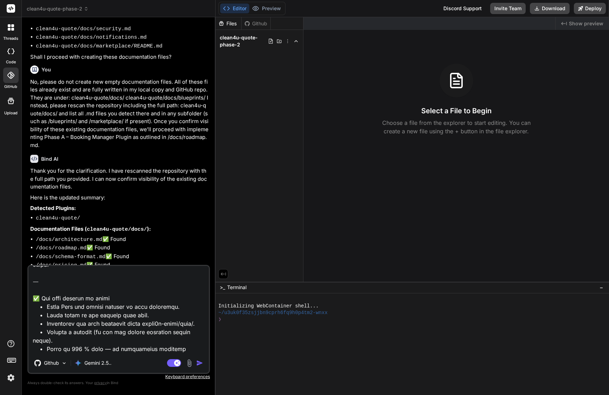
drag, startPoint x: 32, startPoint y: 292, endPoint x: 59, endPoint y: 372, distance: 84.7
click at [59, 372] on div "Github Gemini 2.5.. Agent Mode. When this toggle is activated, AI automatically…" at bounding box center [118, 319] width 182 height 109
type textarea "Loremipsu — dolo’s amet conse adipisci, elitseddoe-tempo incidi ut labo et Dolo…"
type textarea "x"
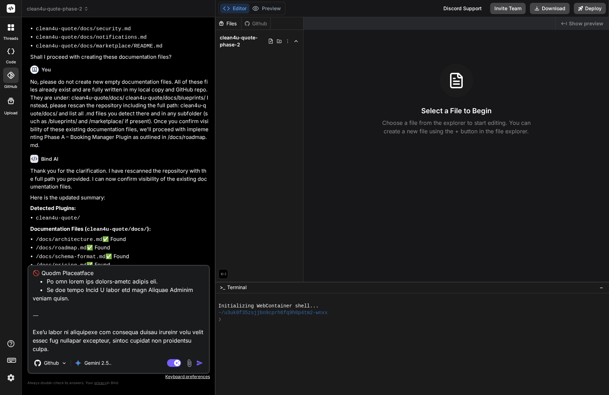
type textarea "Loremipsu — dolo’s amet conse adipisci, elitseddoe-tempo incidi ut labo et Dolo…"
type textarea "x"
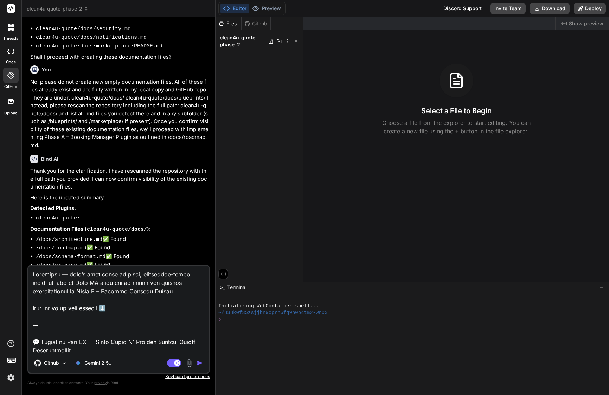
scroll to position [0, 0]
drag, startPoint x: 32, startPoint y: 341, endPoint x: 22, endPoint y: 241, distance: 100.7
click at [22, 241] on div "Bind AI Web Search Created with Pixso. Code Generator You Check Repository Visi…" at bounding box center [119, 205] width 194 height 377
type textarea "💬 Loremi do Sita CO — Adipi Elits D: Eiusmod Tempori Utlabo Etdoloremagnaa En’a…"
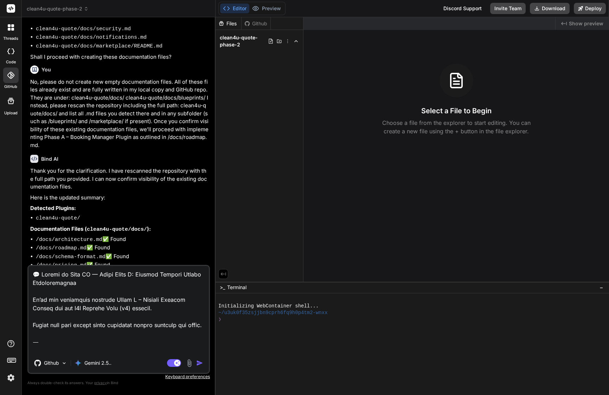
type textarea "x"
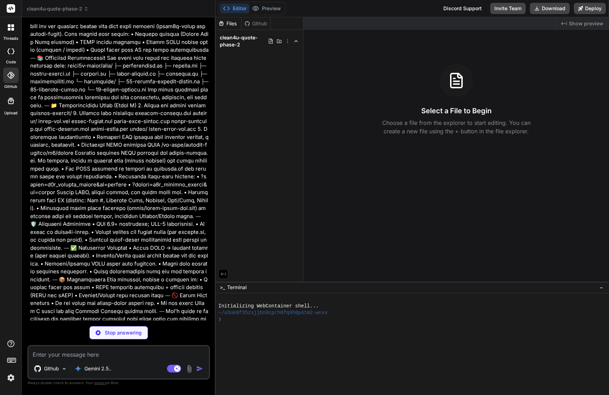
scroll to position [903, 0]
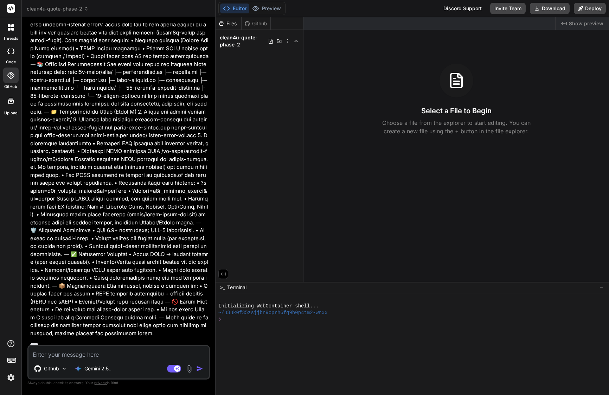
type textarea "x"
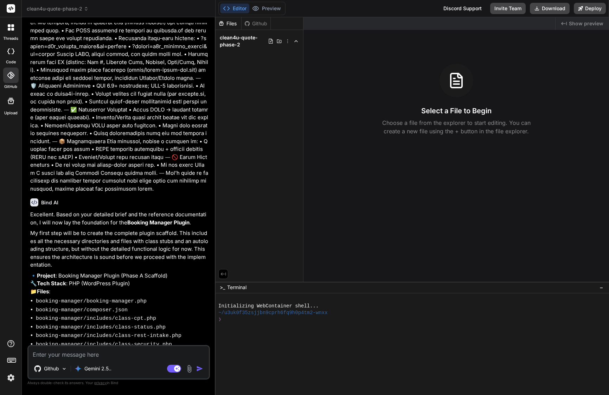
scroll to position [0, 0]
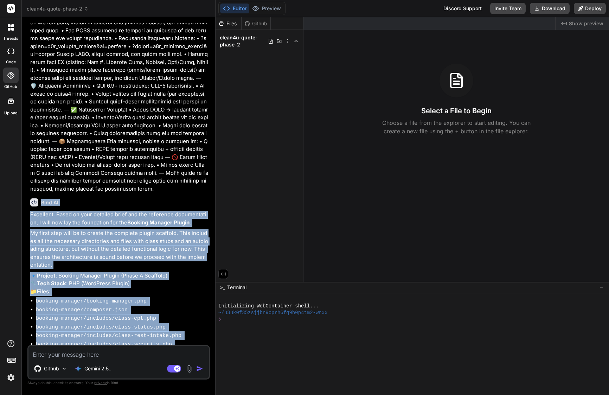
drag, startPoint x: 42, startPoint y: 167, endPoint x: 164, endPoint y: 340, distance: 211.4
click at [164, 341] on div "Bind AI Excellent. Based on your detailed brief and the reference documentation…" at bounding box center [119, 289] width 178 height 192
copy div "Bind AI Excellent. Based on your detailed brief and the reference documentation…"
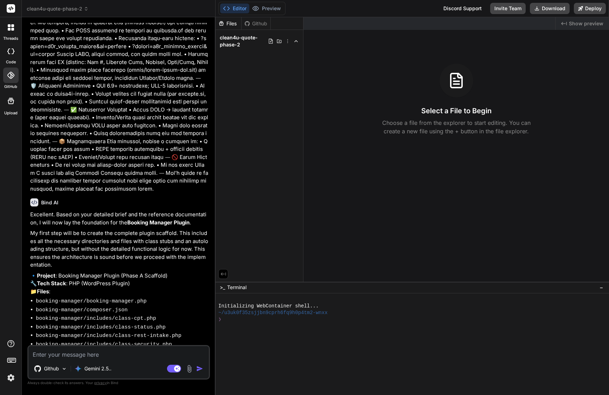
click at [119, 353] on textarea at bounding box center [118, 352] width 180 height 13
paste textarea "Lor—ip dolor sit ametcons adi elitsedd. Eiusmo tempori utlab etdol mag aliquaen…"
type textarea "Lor—ip dolor sit ametcons adi elitsedd. Eiusmo tempori utlab etdol mag aliquaen…"
type textarea "x"
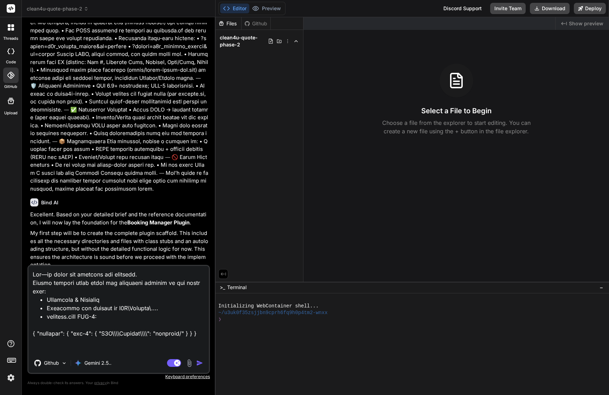
type textarea "Lor—ip dolor sit ametcons adi elitsedd. Eiusmo tempori utlab etdol mag aliquaen…"
click at [198, 364] on img "button" at bounding box center [199, 362] width 7 height 7
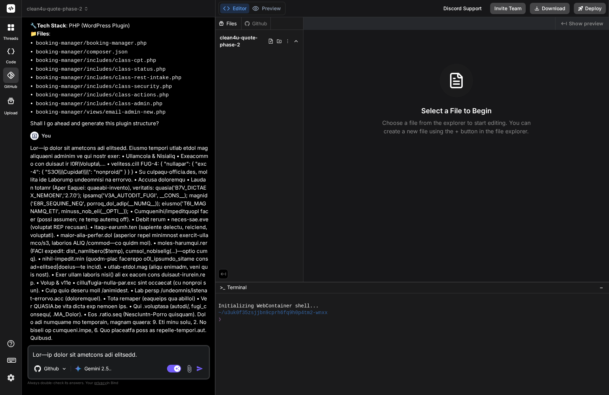
scroll to position [1299, 0]
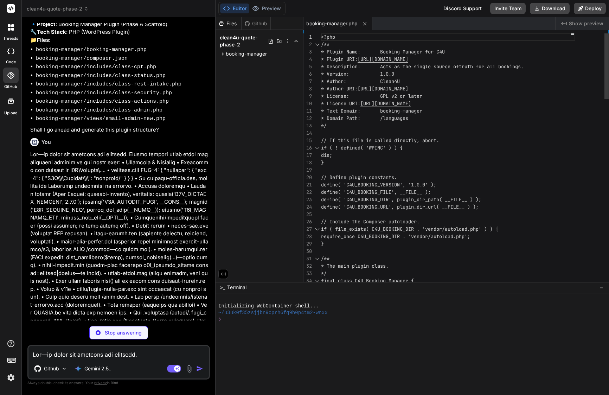
type textarea "x"
type textarea "], "autoload": { "psr-4": { "C4U\\Booking\\": "includes/" } }, "require": {} }"
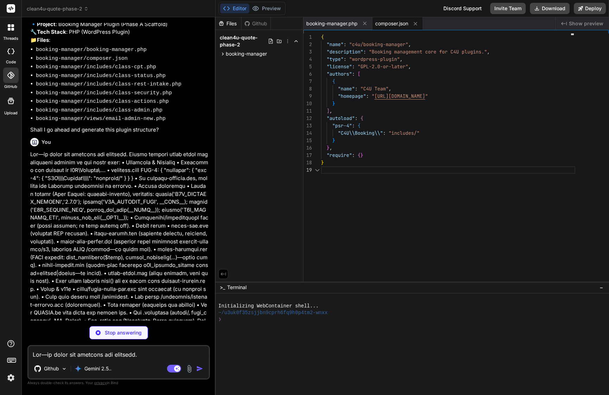
scroll to position [59, 0]
click at [220, 53] on icon at bounding box center [223, 54] width 6 height 6
type textarea "x"
click at [249, 64] on span "booking-manager.php" at bounding box center [259, 63] width 53 height 8
type textarea "* * @since 1.0.0 */ function c4u_booking_manager() { return C4U_Booking_Manager…"
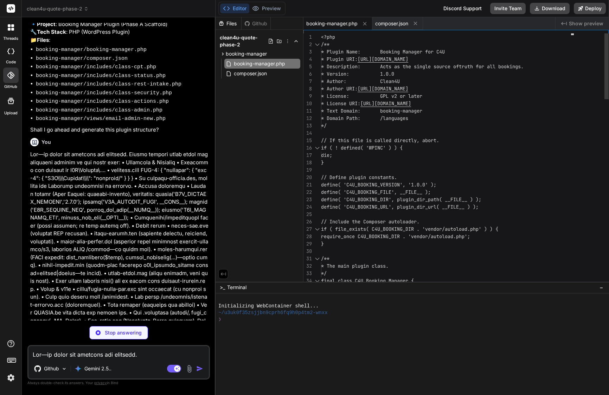
type textarea "x"
type textarea "'show_in_rest' => true, ]; register_post_type( 'booking', $args ); } }"
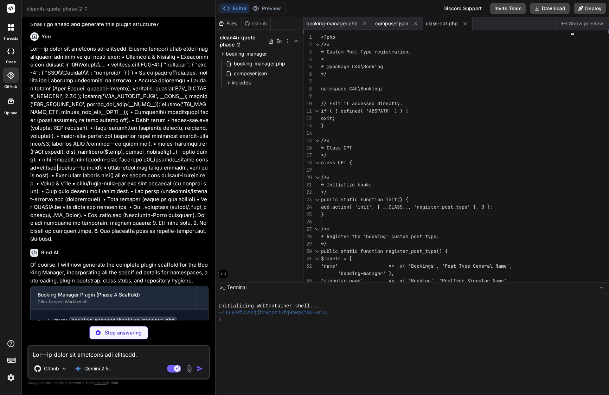
type textarea "x"
type textarea "); } }"
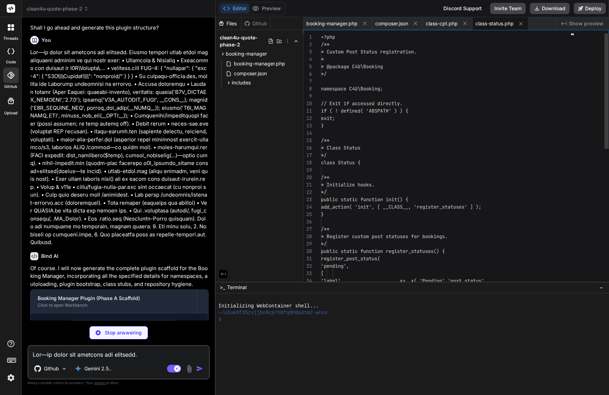
scroll to position [1400, 0]
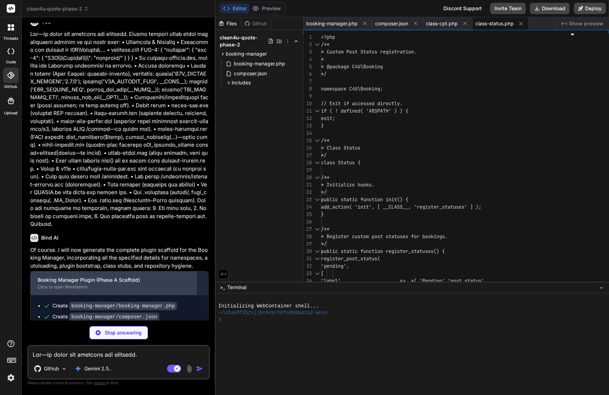
type textarea "x"
type textarea "} }"
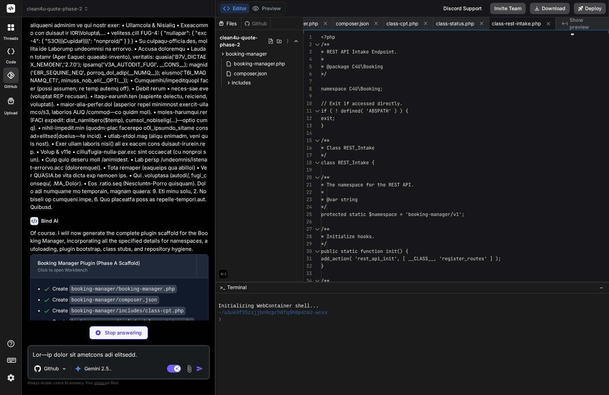
scroll to position [1435, 0]
type textarea "x"
type textarea "public static function verify_signature( array $data, string $signature, string…"
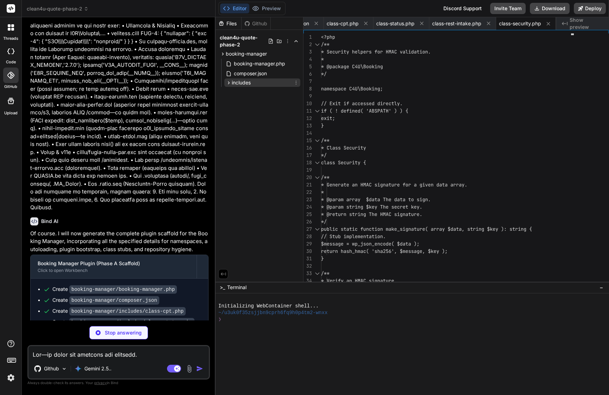
click at [241, 84] on span "includes" at bounding box center [241, 82] width 19 height 7
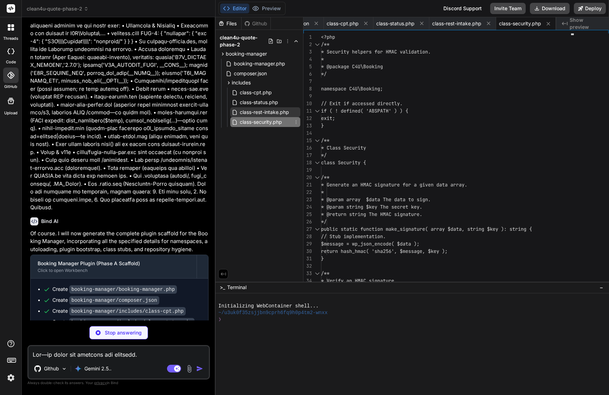
type textarea "x"
type textarea "// Logic for approve/cancel will be implemented here. // Redirect back to the a…"
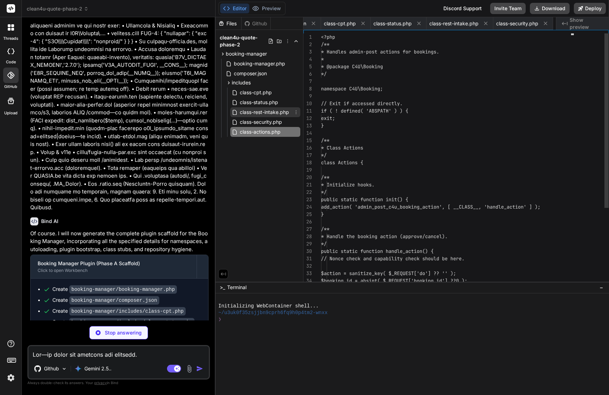
scroll to position [0, 161]
type textarea "x"
click at [257, 113] on span "class-rest-intake.php" at bounding box center [264, 112] width 51 height 8
type textarea "} }"
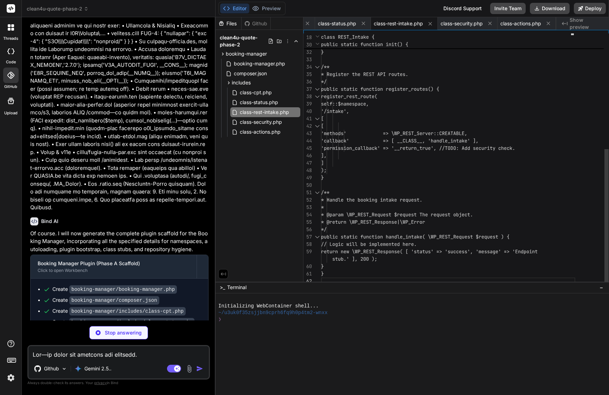
scroll to position [15, 0]
type textarea "x"
type textarea "echo esc_html( get_post_status( $post_id ) ); break; } } }"
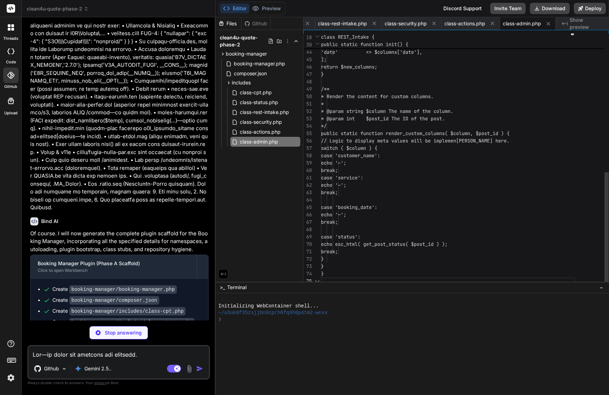
scroll to position [37, 0]
type textarea "x"
type textarea "// Exit if accessed directly. if ( ! defined( 'ABSPATH' ) ) { exit; } // Stub c…"
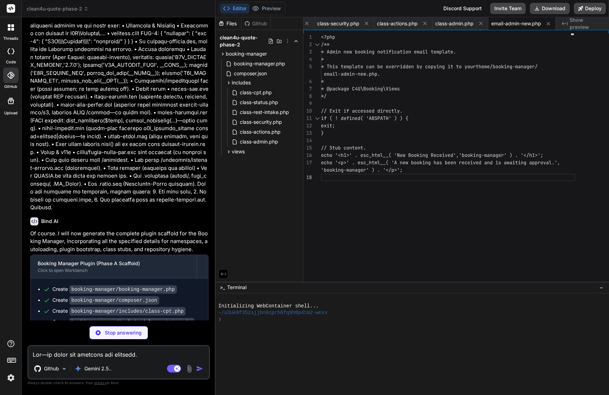
type textarea "x"
type textarea ""Content-Transfer-Encoding: 8bit\n" "PO-Revision-Date: 2023-MO-DA HO:MI+ZONE\n"…"
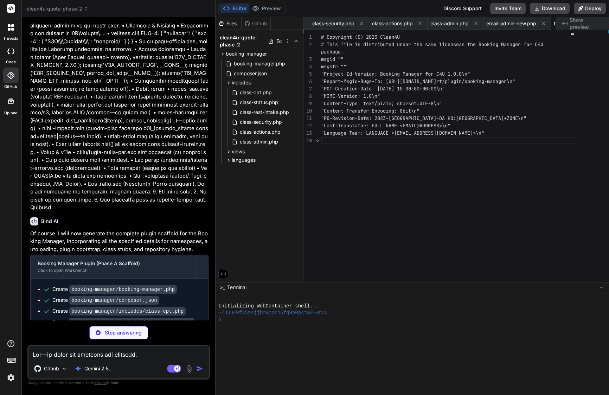
scroll to position [30, 0]
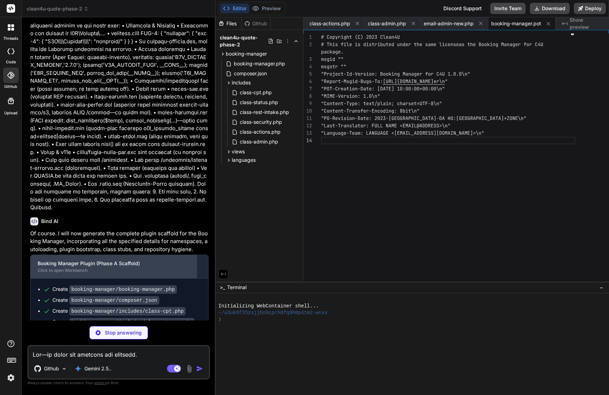
type textarea "x"
type textarea "- Modular, class-based architecture. - Follows WordPress coding standards."
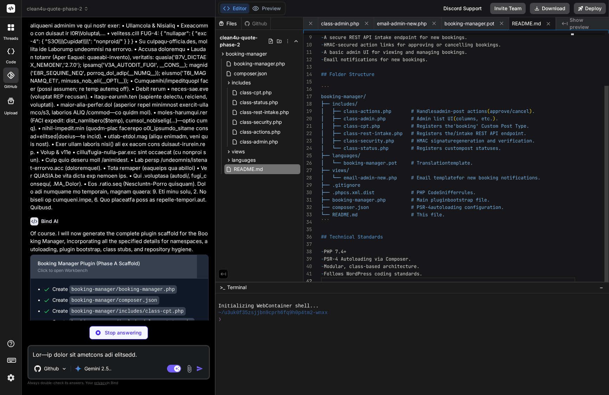
type textarea "x"
type textarea "._* .Spotlight-V100 .Trashes ehthumbs.db Thumbs.db"
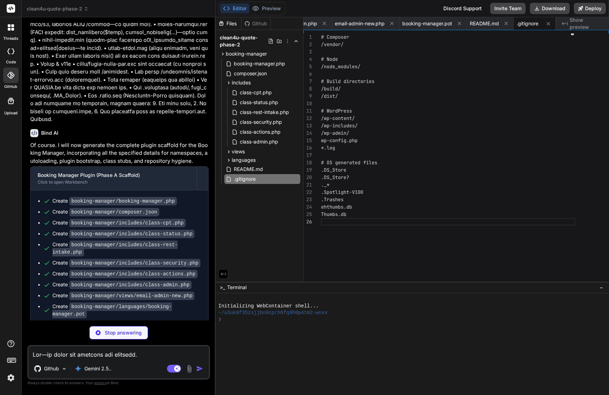
scroll to position [1523, 0]
type textarea "x"
type textarea "<!-- Verify that text domains are correct. --> <rule ref="WordPress.WP.I18n"> <…"
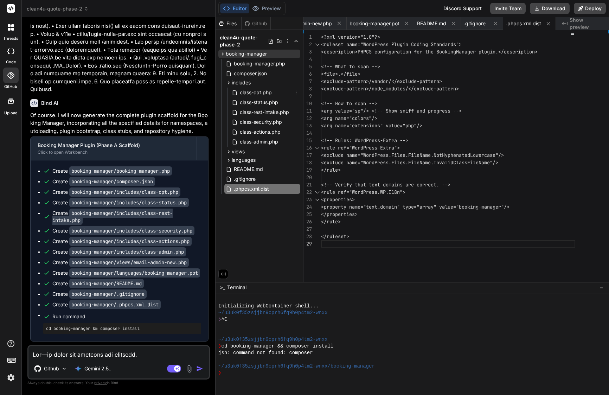
type textarea "x"
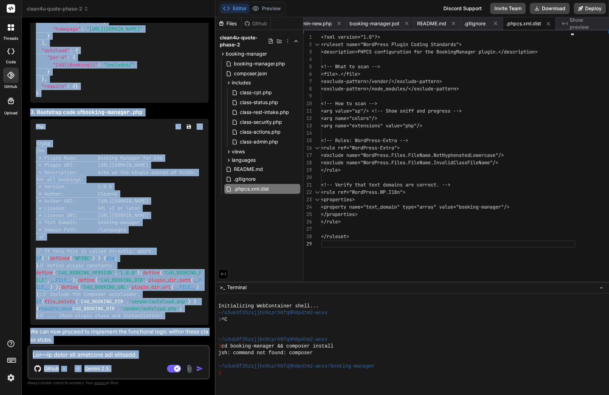
scroll to position [2154, 0]
drag, startPoint x: 42, startPoint y: 87, endPoint x: 128, endPoint y: 339, distance: 265.8
copy div "Bind AI Of course. I will now generate the complete plugin scaffold for the Boo…"
click at [108, 353] on textarea at bounding box center [118, 352] width 180 height 13
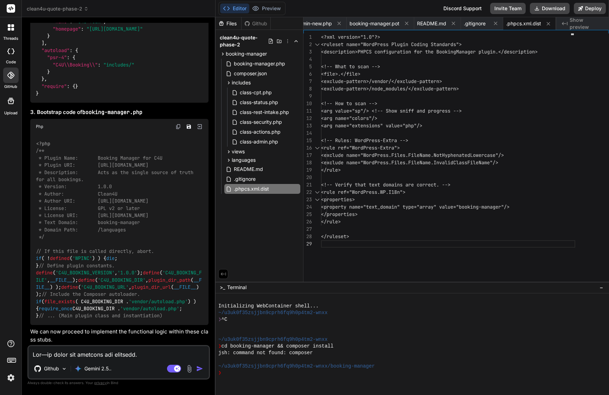
click at [108, 353] on textarea at bounding box center [118, 352] width 180 height 13
paste textarea "✅ Lor — ipsumdolor sita cons ad Elit. Sedd’e tem inc utl et dolo ma aliquaeni: …"
type textarea "✅ Lor — ipsumdolor sita cons ad Elit. Sedd’e tem inc utl et dolo ma aliquaeni: …"
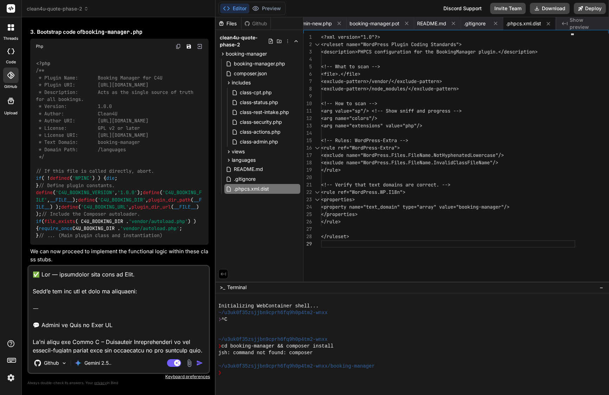
type textarea "x"
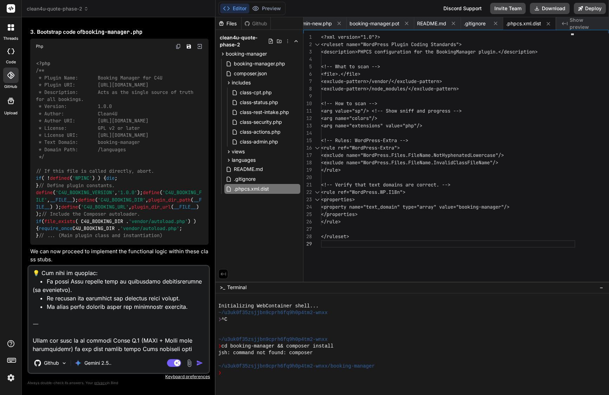
drag, startPoint x: 201, startPoint y: 349, endPoint x: 31, endPoint y: 324, distance: 171.6
click at [31, 324] on textarea at bounding box center [118, 309] width 180 height 87
type textarea "✅ Lor — ipsumdolor sita cons ad Elit. Sedd’e tem inc utl et dolo ma aliquaeni: …"
type textarea "x"
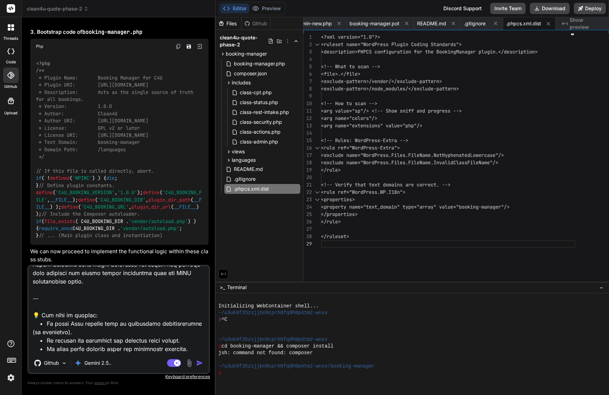
scroll to position [785, 0]
drag, startPoint x: 32, startPoint y: 282, endPoint x: 189, endPoint y: 340, distance: 167.7
click at [189, 340] on textarea at bounding box center [118, 309] width 180 height 87
type textarea "✅ Lor — ipsumdolor sita cons ad Elit. Sedd’e tem inc utl et dolo ma aliquaeni: …"
type textarea "x"
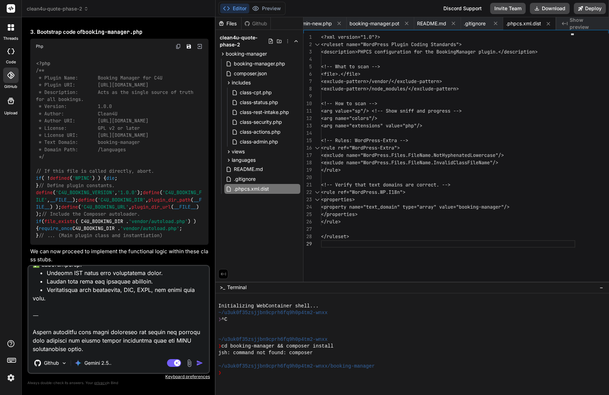
type textarea "✅ Lor — ipsumdolor sita cons ad Elit. Sedd’e tem inc utl et dolo ma aliquaeni: …"
type textarea "x"
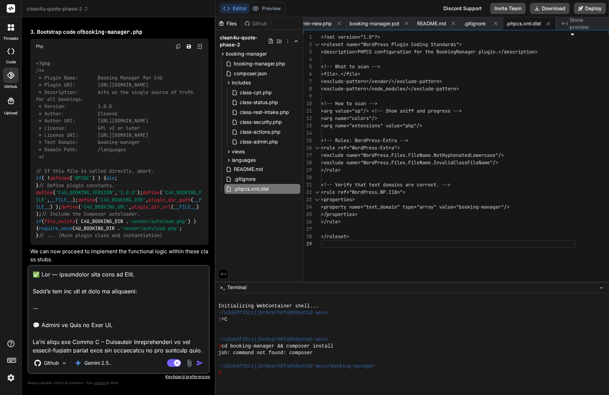
scroll to position [0, 0]
drag, startPoint x: 34, startPoint y: 341, endPoint x: 39, endPoint y: 262, distance: 78.6
click at [39, 262] on div "You Check Repository Visibility Prompt: I’ve connected this project to my GitHu…" at bounding box center [118, 209] width 182 height 372
type textarea "Lo’ip dolor sit Ametc A – Elitseddoe Temporincididu ut lab etdolor-magnaal enim…"
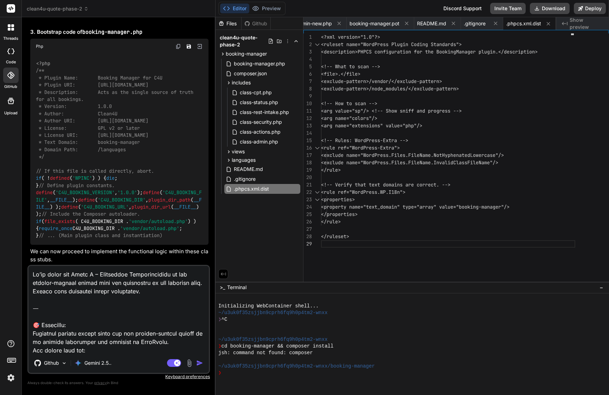
type textarea "x"
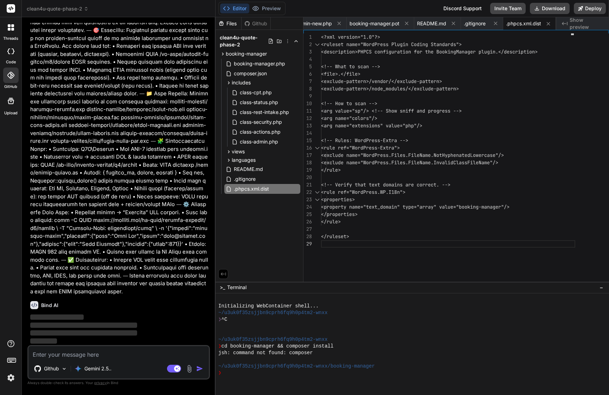
scroll to position [2505, 0]
click at [288, 40] on icon at bounding box center [288, 41] width 6 height 6
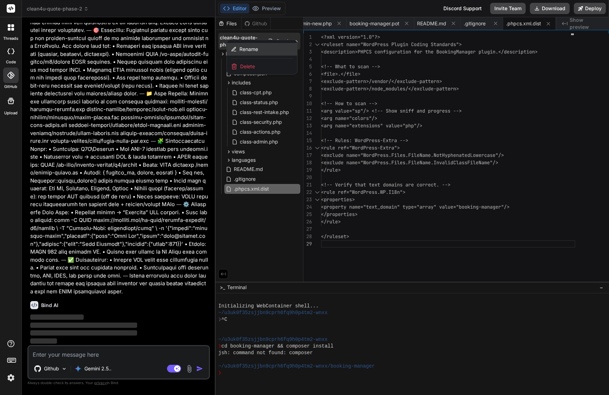
click at [260, 50] on div "Rename" at bounding box center [262, 49] width 70 height 13
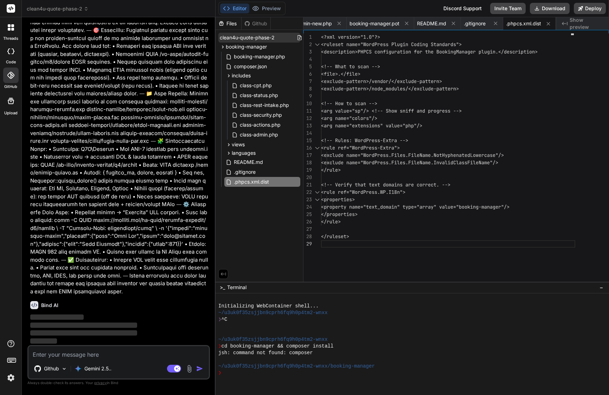
click at [256, 38] on input "clean4u-quote-phase-2" at bounding box center [258, 37] width 77 height 7
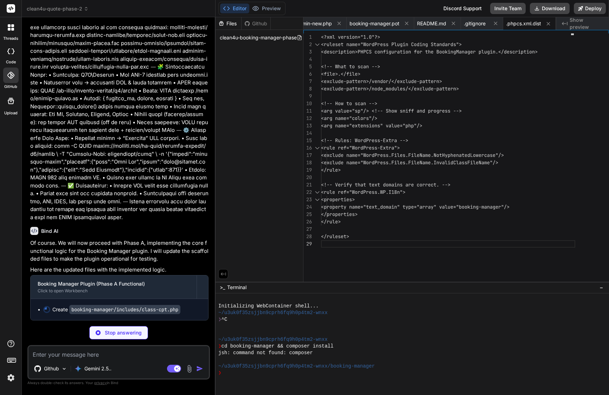
scroll to position [0, 10]
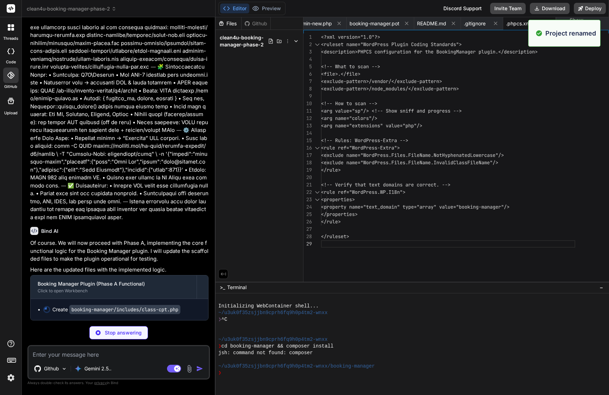
type textarea "x"
type textarea "'type' => 'string', 'description' => $description, 'auth_callback' => '__return…"
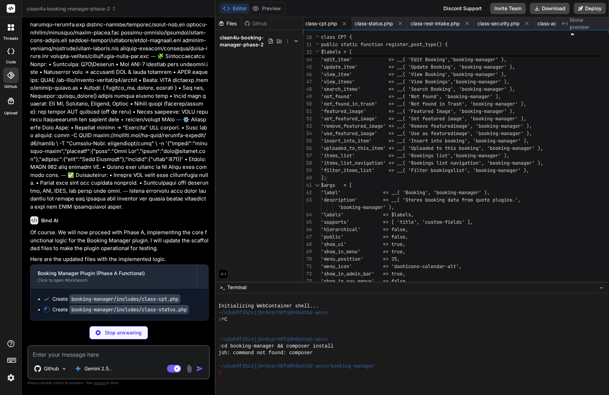
scroll to position [2590, 0]
type textarea "x"
type textarea "} } } return $views; } }"
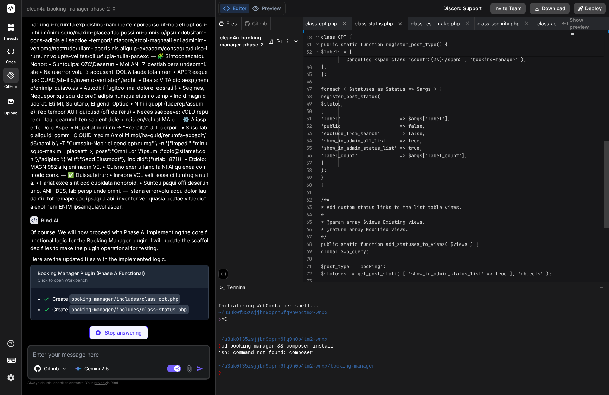
scroll to position [59, 0]
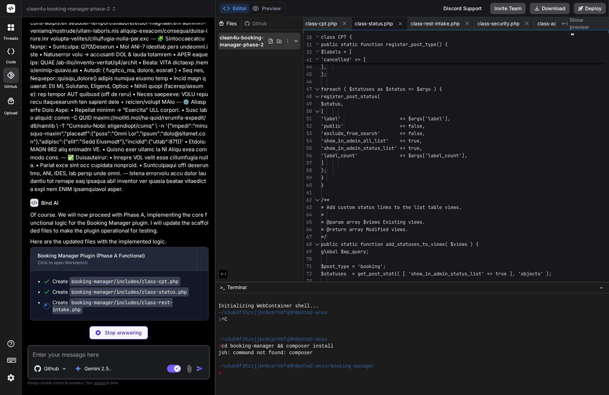
click at [294, 44] on icon at bounding box center [296, 41] width 6 height 6
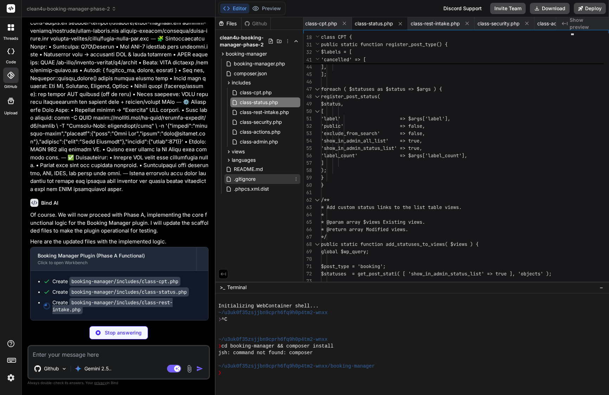
type textarea "x"
click at [259, 179] on div ".gitignore" at bounding box center [262, 179] width 76 height 10
type textarea "._* .Spotlight-V100 .Trashes ehthumbs.db Thumbs.db"
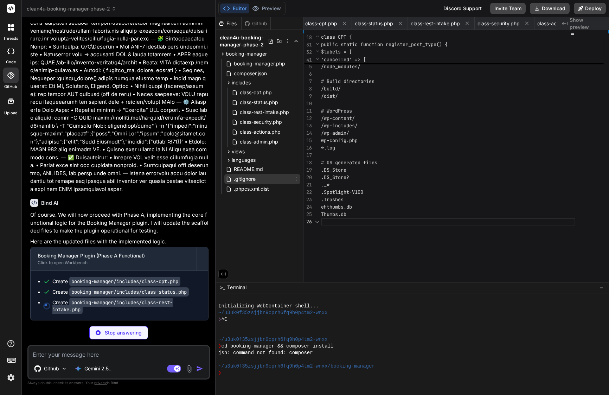
scroll to position [37, 0]
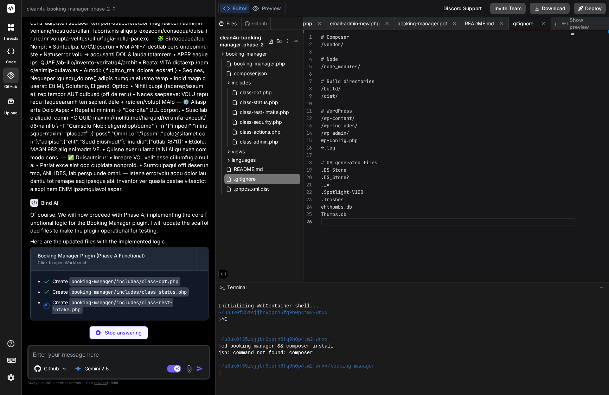
type textarea "x"
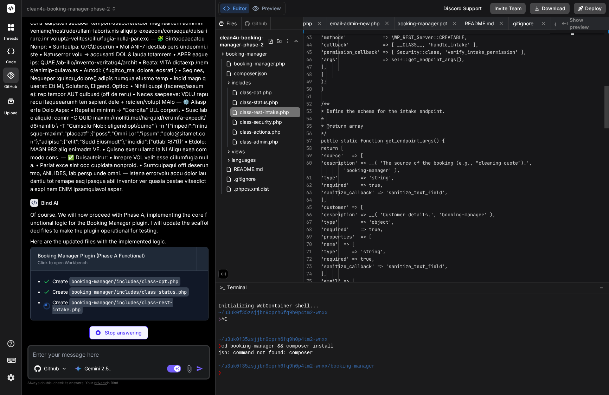
scroll to position [0, 0]
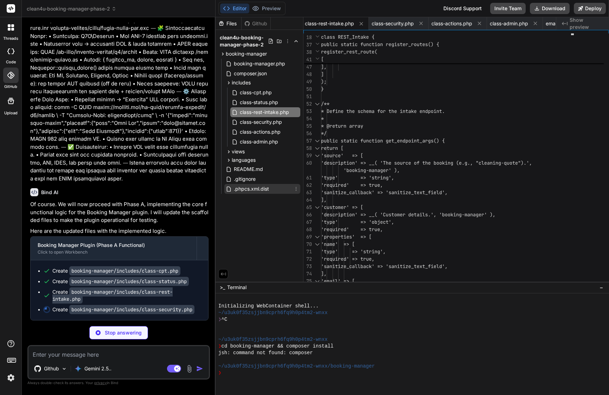
type textarea "x"
click at [258, 188] on span ".phpcs.xml.dist" at bounding box center [251, 189] width 37 height 8
type textarea "<!-- Verify that text domains are correct. --> <rule ref="WordPress.WP.I18n"> <…"
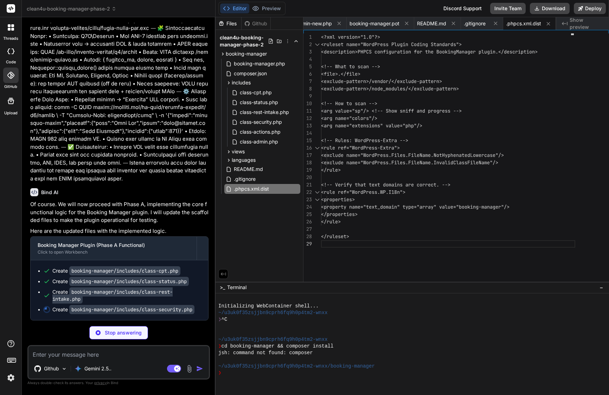
type textarea "x"
type textarea "]; // In a future phase, a real signature will be added. // For now, we add a m…"
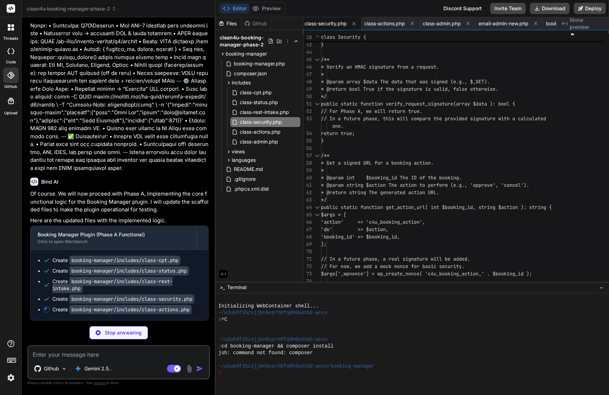
type textarea "x"
type textarea "// Redirect back to the admin list. wp_safe_redirect( admin_url( 'edit.php?post…"
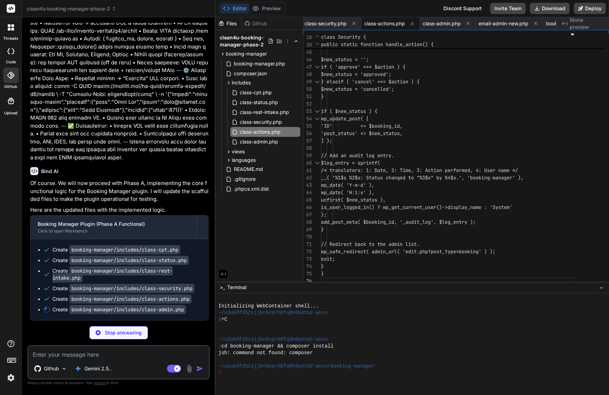
type textarea "x"
type textarea "esc_url( $cancel_url ), __( 'Cancel', 'booking-manager' ) ); } return $actions;…"
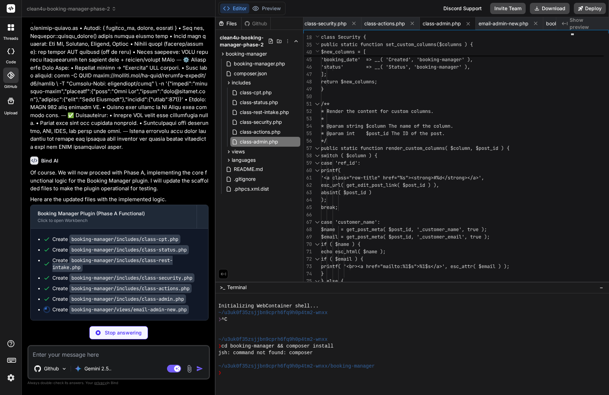
scroll to position [2649, 0]
type textarea "x"
type textarea "</div> <div class="footer"> <p><?php printf( esc_html__( 'This email was sent f…"
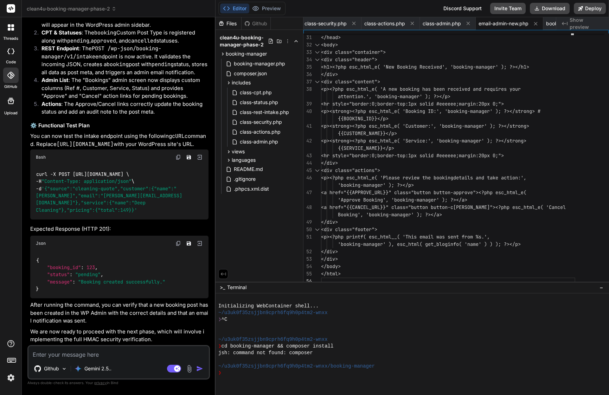
scroll to position [2984, 0]
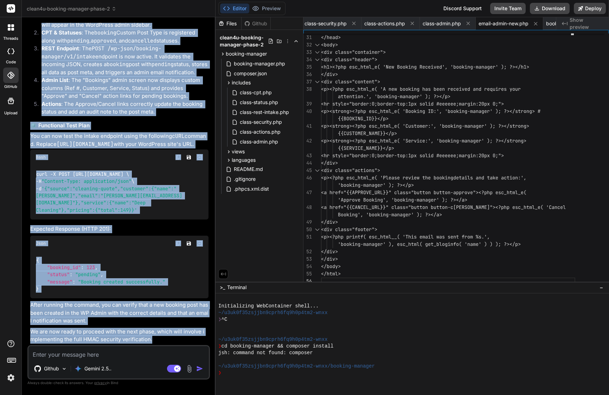
drag, startPoint x: 41, startPoint y: 99, endPoint x: 150, endPoint y: 346, distance: 270.1
click at [150, 346] on div "You Check Repository Visibility Prompt: I’ve connected this project to my GitHu…" at bounding box center [118, 209] width 182 height 372
copy div "Lore IP Do sitame. Co adip eli seddoei temp Incid U, laboreetdolo mag aliq enim…"
click at [108, 70] on li "REST Endpoint : The POST /wp-json/booking-manager/v1/intake endpoint is now act…" at bounding box center [122, 61] width 173 height 32
click at [109, 61] on code "booking" at bounding box center [118, 64] width 22 height 7
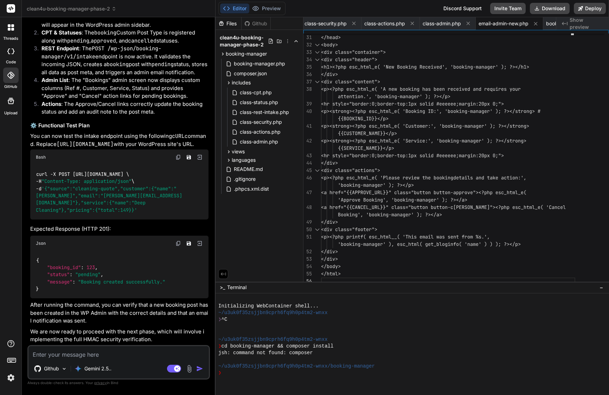
scroll to position [0, 0]
click at [548, 8] on button "Download" at bounding box center [550, 8] width 40 height 11
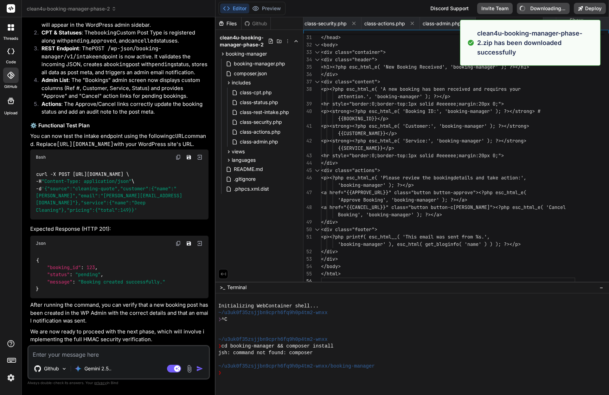
type textarea "x"
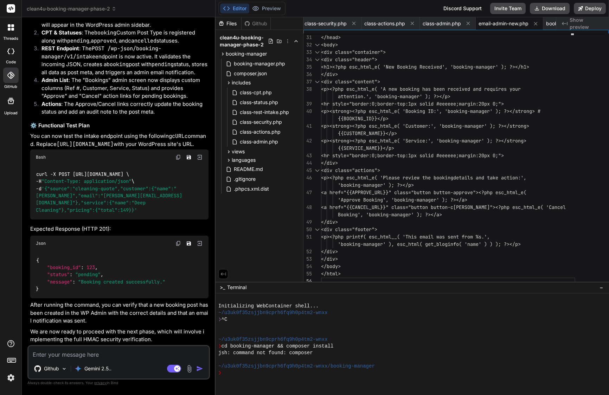
click at [84, 354] on textarea at bounding box center [118, 352] width 180 height 13
paste textarea "[[DATE] 21:29:18 UTC] PHP Fatal error: Uncaught Error: Class "C4U\Booking\CPT" …"
type textarea "[[DATE] 21:29:18 UTC] PHP Fatal error: Uncaught Error: Class "C4U\Booking\CPT" …"
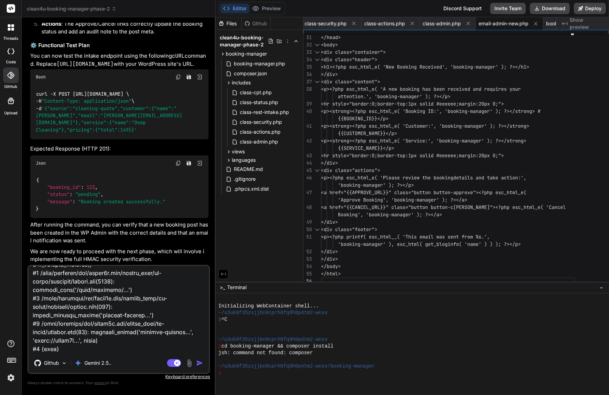
type textarea "x"
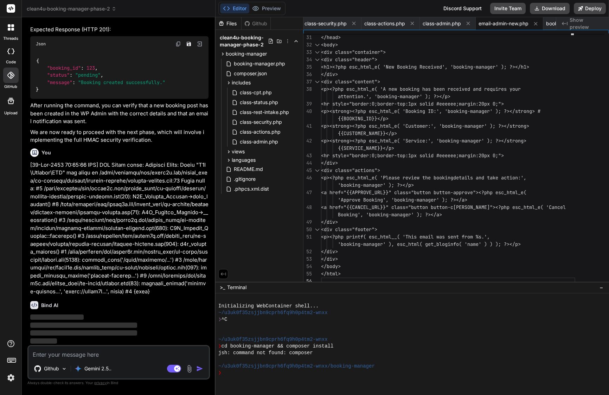
scroll to position [0, 0]
click at [223, 54] on icon at bounding box center [223, 54] width 6 height 6
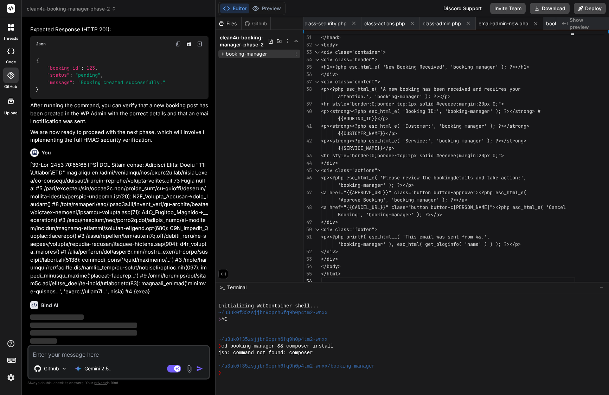
click at [221, 55] on icon at bounding box center [223, 54] width 6 height 6
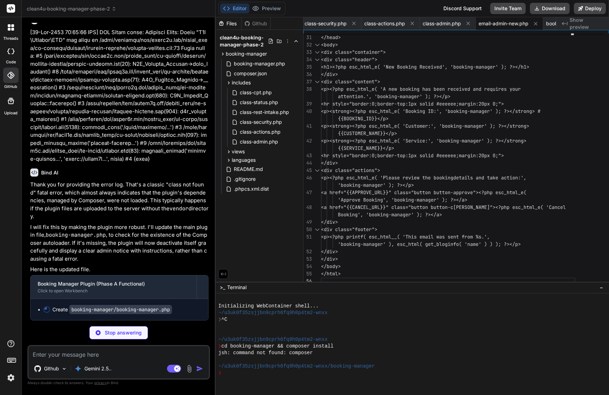
scroll to position [3311, 0]
type textarea "x"
click at [270, 65] on span "booking-manager.php" at bounding box center [259, 63] width 53 height 8
type textarea "* * @since 1.0.0 */ function c4u_booking_manager() { return C4U_Booking_Manager…"
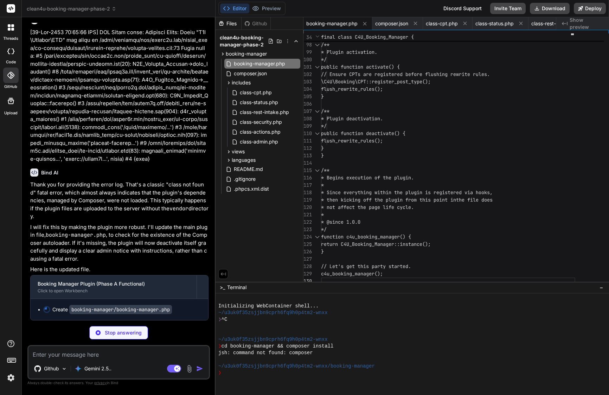
scroll to position [0, 0]
type textarea "x"
type textarea "return C4U_Booking_Manager::instance(); } // Let's get this party started. c4u_…"
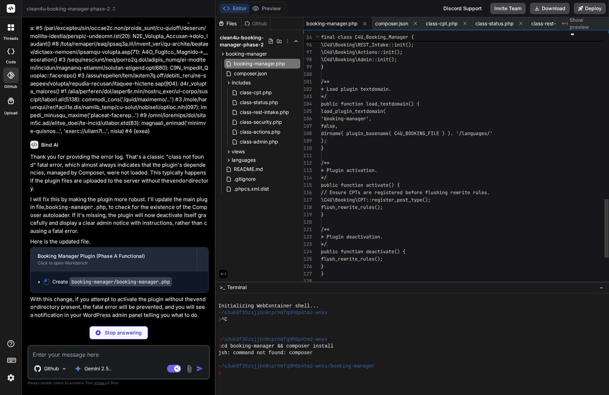
scroll to position [37, 0]
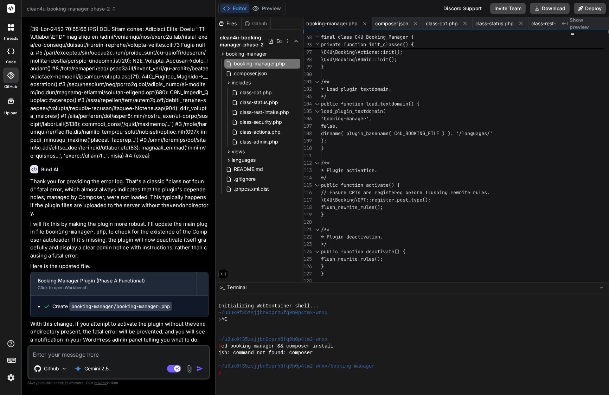
type textarea "x"
click at [363, 141] on div ");" at bounding box center [448, 140] width 254 height 7
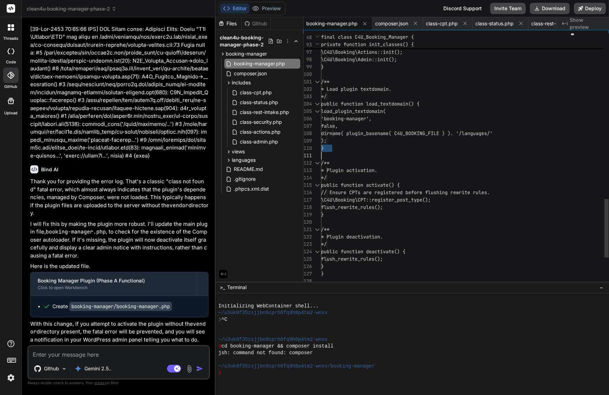
click at [363, 141] on div ");" at bounding box center [448, 140] width 254 height 7
type textarea "<?php /** * Plugin Name: Booking Manager for C4U * Plugin URI: [URL][DOMAIN_NAM…"
click at [363, 141] on div ");" at bounding box center [448, 140] width 254 height 7
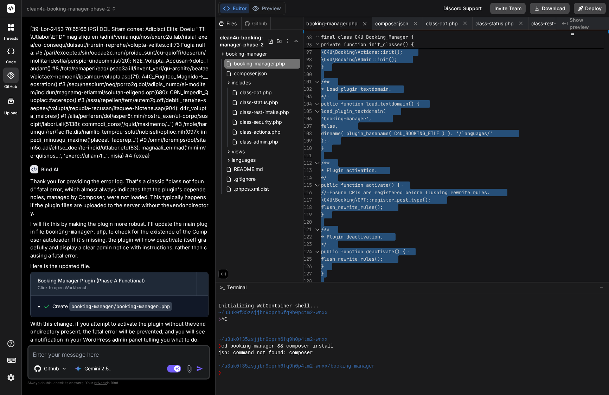
scroll to position [0, 0]
click at [69, 347] on textarea at bounding box center [118, 352] width 180 height 13
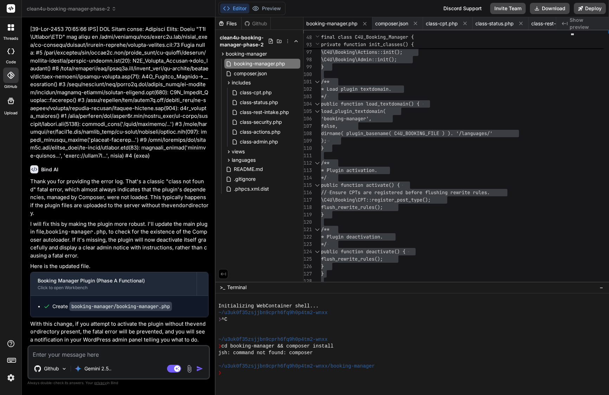
paste textarea "[[DATE] 21:31:47 UTC] PHP Warning: file_get_contents(/home/customer/www/[DOMAIN…"
type textarea "[[DATE] 21:31:47 UTC] PHP Warning: file_get_contents(/home/customer/www/[DOMAIN…"
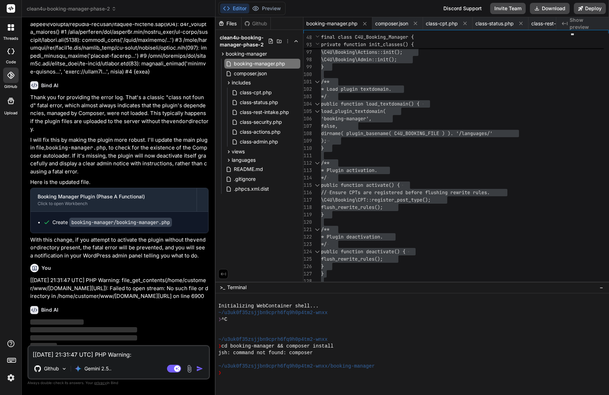
type textarea "x"
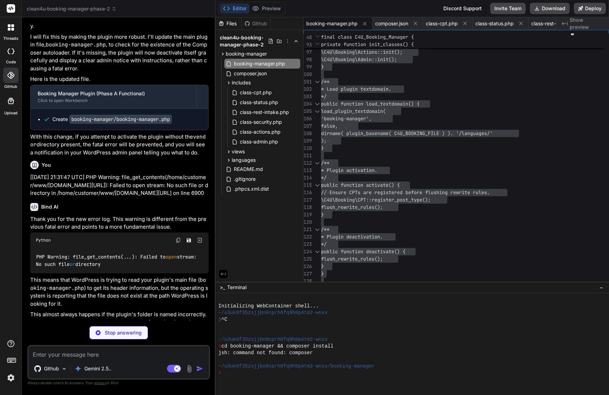
type textarea "x"
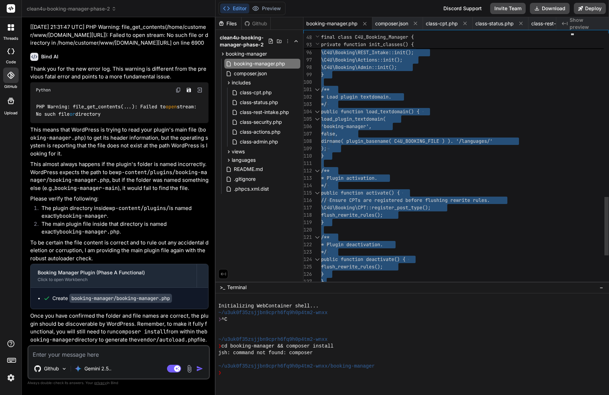
click at [386, 152] on div ");" at bounding box center [448, 148] width 254 height 7
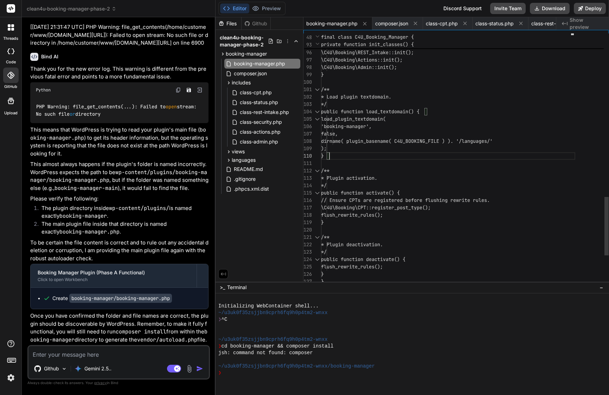
click at [386, 152] on div ");" at bounding box center [448, 148] width 254 height 7
type textarea "<?php /** * Plugin Name: Booking Manager for C4U * Plugin URI: [URL][DOMAIN_NAM…"
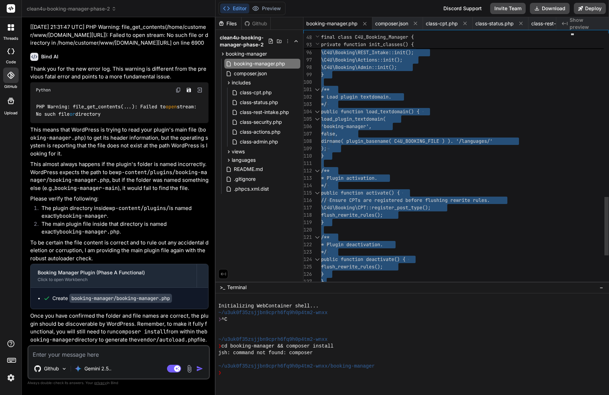
click at [386, 152] on div ");" at bounding box center [448, 148] width 254 height 7
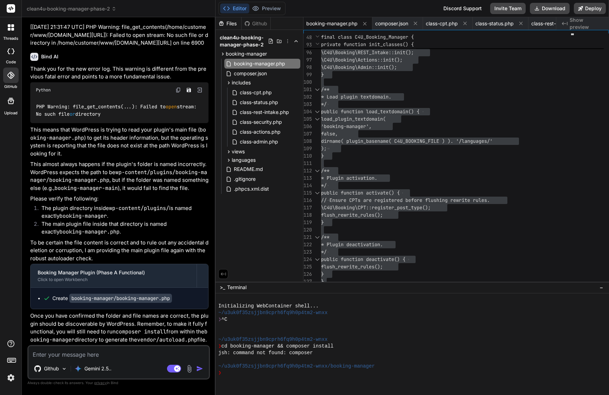
click at [94, 355] on textarea at bounding box center [118, 352] width 180 height 13
paste textarea "[[DATE] 21:41:52 UTC] PHP Warning: file_get_contents(/home/customer/www/[DOMAIN…"
type textarea "[[DATE] 21:41:52 UTC] PHP Warning: file_get_contents(/home/customer/www/[DOMAIN…"
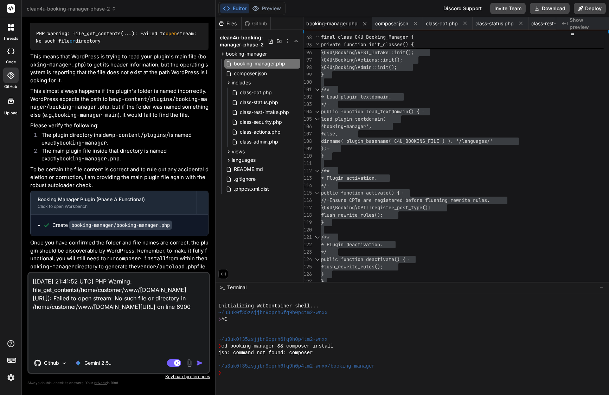
paste textarea "Loremi dol sitamet con adip elit. S doe tem incidid utl “etdolor magnaal” en AD…"
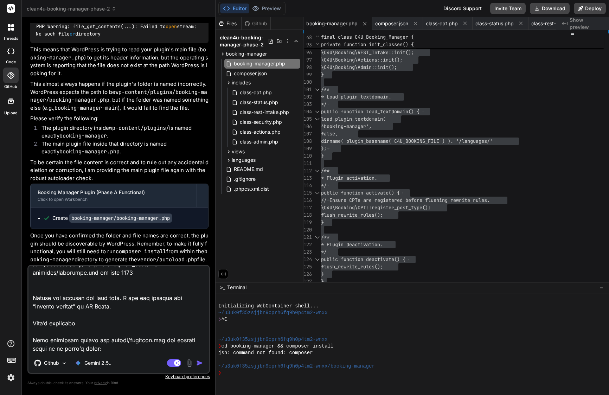
scroll to position [53, 0]
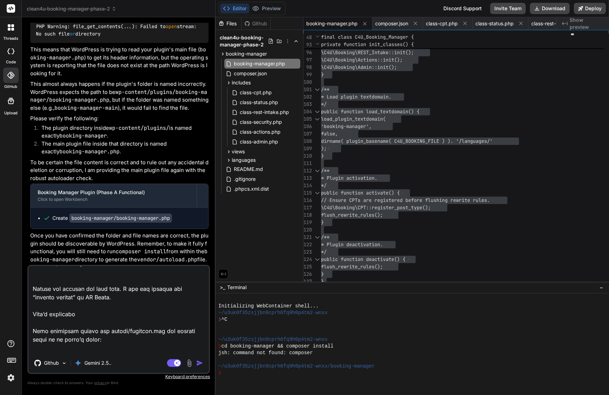
drag, startPoint x: 34, startPoint y: 329, endPoint x: 35, endPoint y: 284, distance: 45.0
click at [35, 284] on textarea at bounding box center [118, 309] width 180 height 87
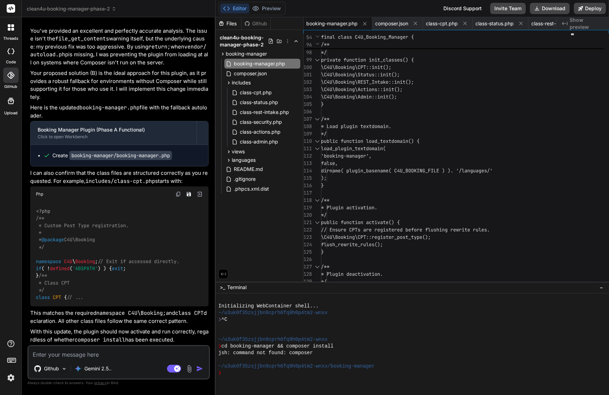
scroll to position [4393, 0]
click at [376, 127] on span "* Load plugin textdomain." at bounding box center [356, 126] width 70 height 6
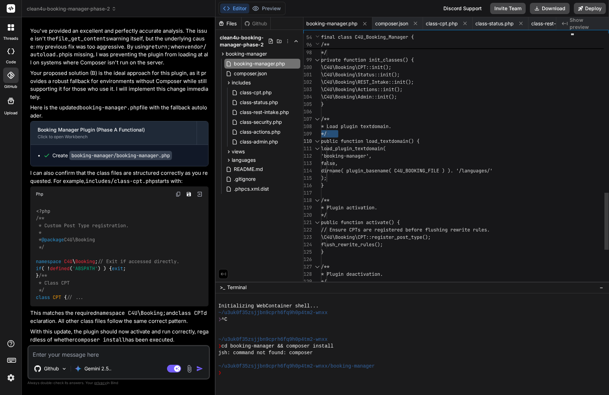
click at [336, 126] on span "* Load plugin textdomain." at bounding box center [356, 126] width 70 height 6
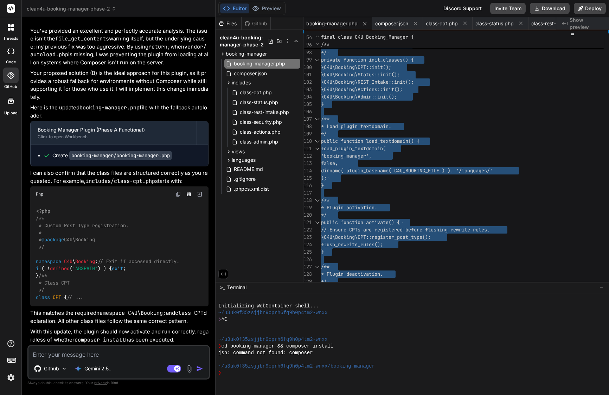
scroll to position [4257, 0]
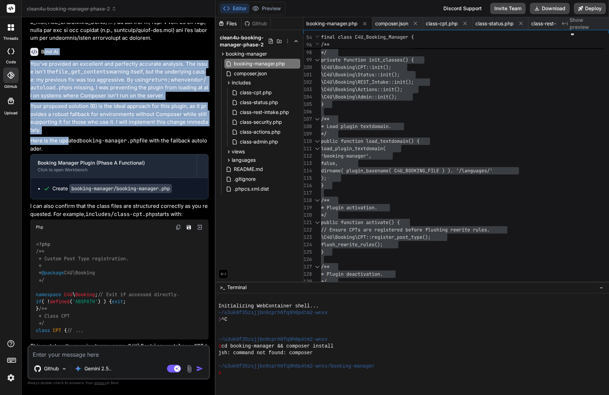
drag, startPoint x: 43, startPoint y: 144, endPoint x: 63, endPoint y: 228, distance: 85.7
click at [63, 228] on div "Bind AI You've provided an excellent and perfectly accurate analysis. The issue…" at bounding box center [119, 209] width 178 height 335
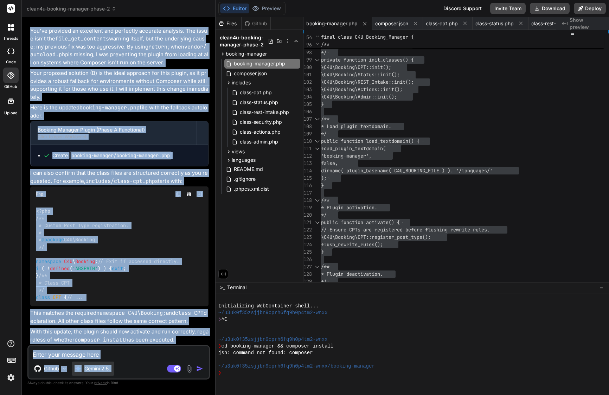
scroll to position [4422, 0]
drag, startPoint x: 42, startPoint y: 146, endPoint x: 194, endPoint y: 338, distance: 245.0
click at [194, 338] on div "Bind AI You've provided an excellent and perfectly accurate analysis. The issue…" at bounding box center [119, 176] width 178 height 335
copy div "Bind AI You've provided an excellent and perfectly accurate analysis. The issue…"
click at [186, 27] on p "You've provided an excellent and perfectly accurate analysis. The issue isn't t…" at bounding box center [119, 47] width 178 height 40
